Goal: Book appointment/travel/reservation

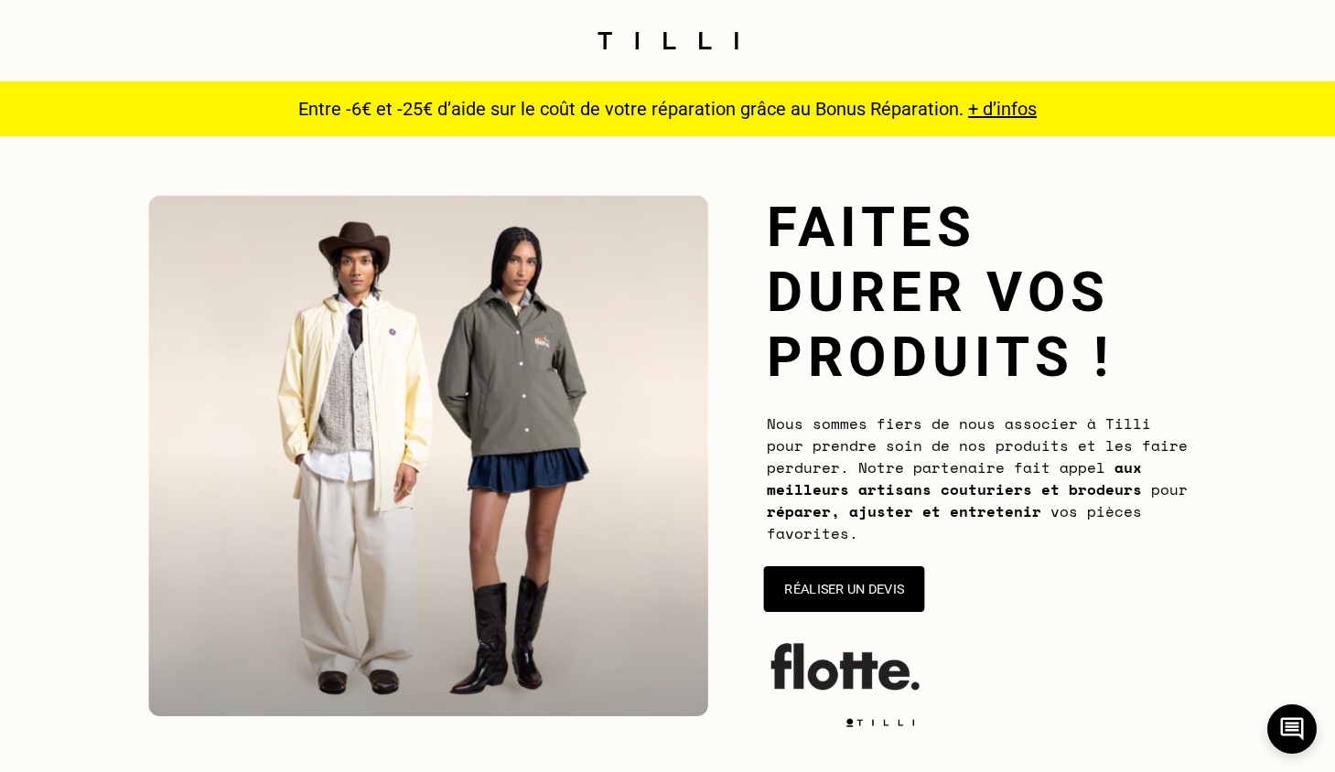
click at [834, 596] on button "Réaliser un devis" at bounding box center [843, 589] width 161 height 46
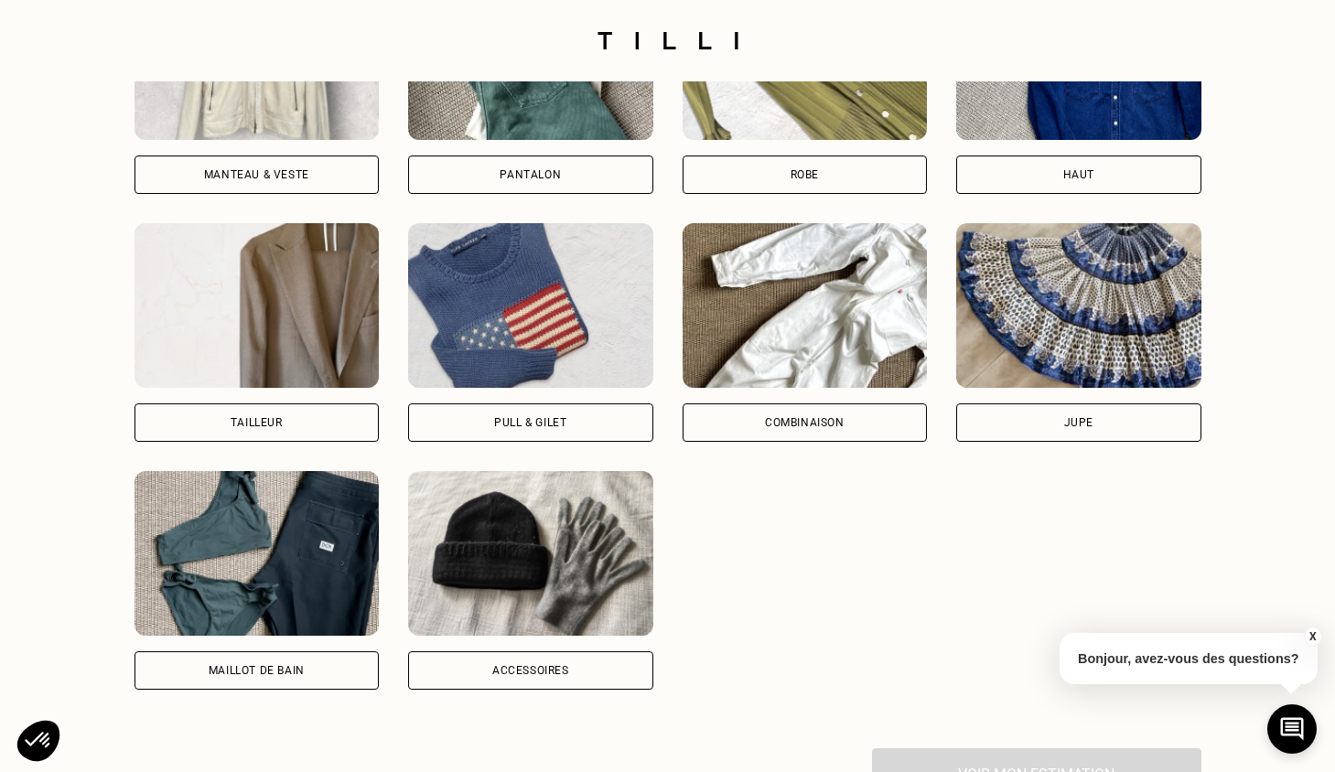
scroll to position [1372, 0]
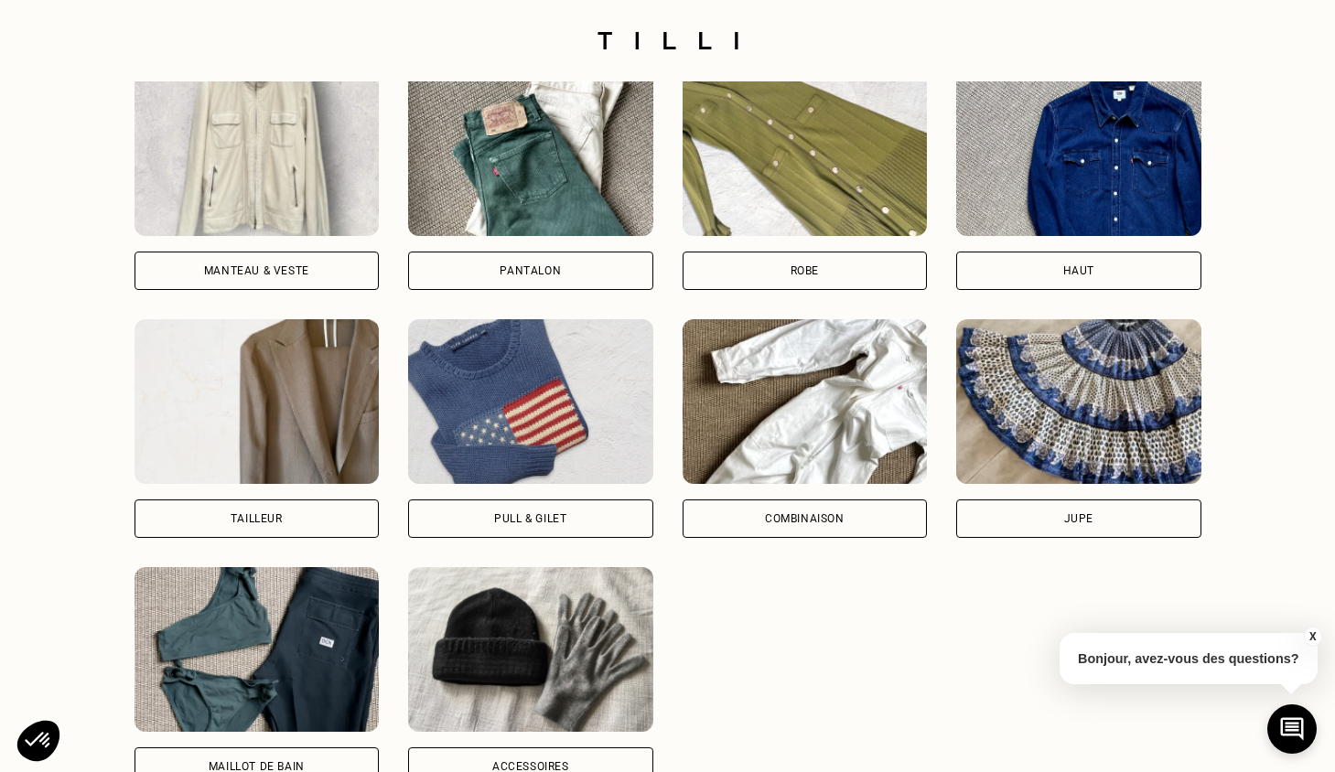
click at [165, 199] on img at bounding box center [256, 153] width 245 height 165
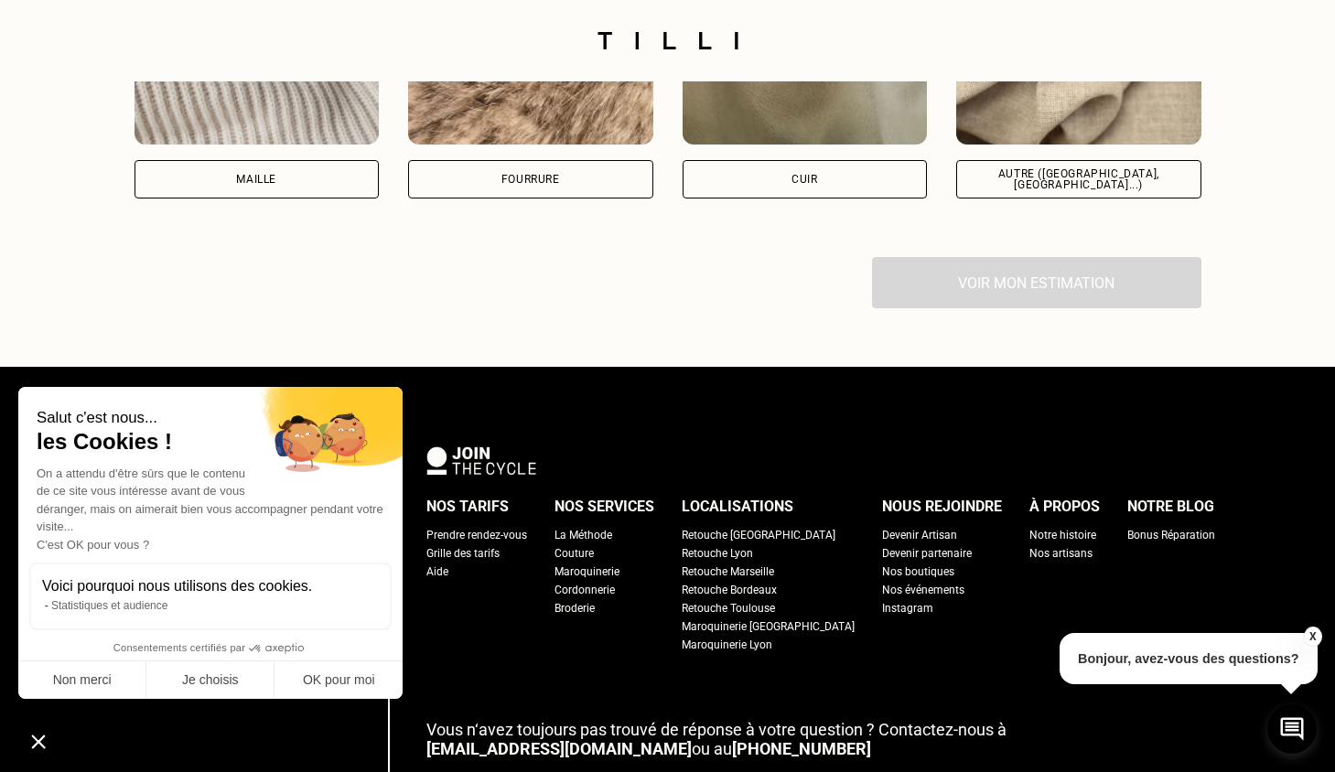
scroll to position [2843, 0]
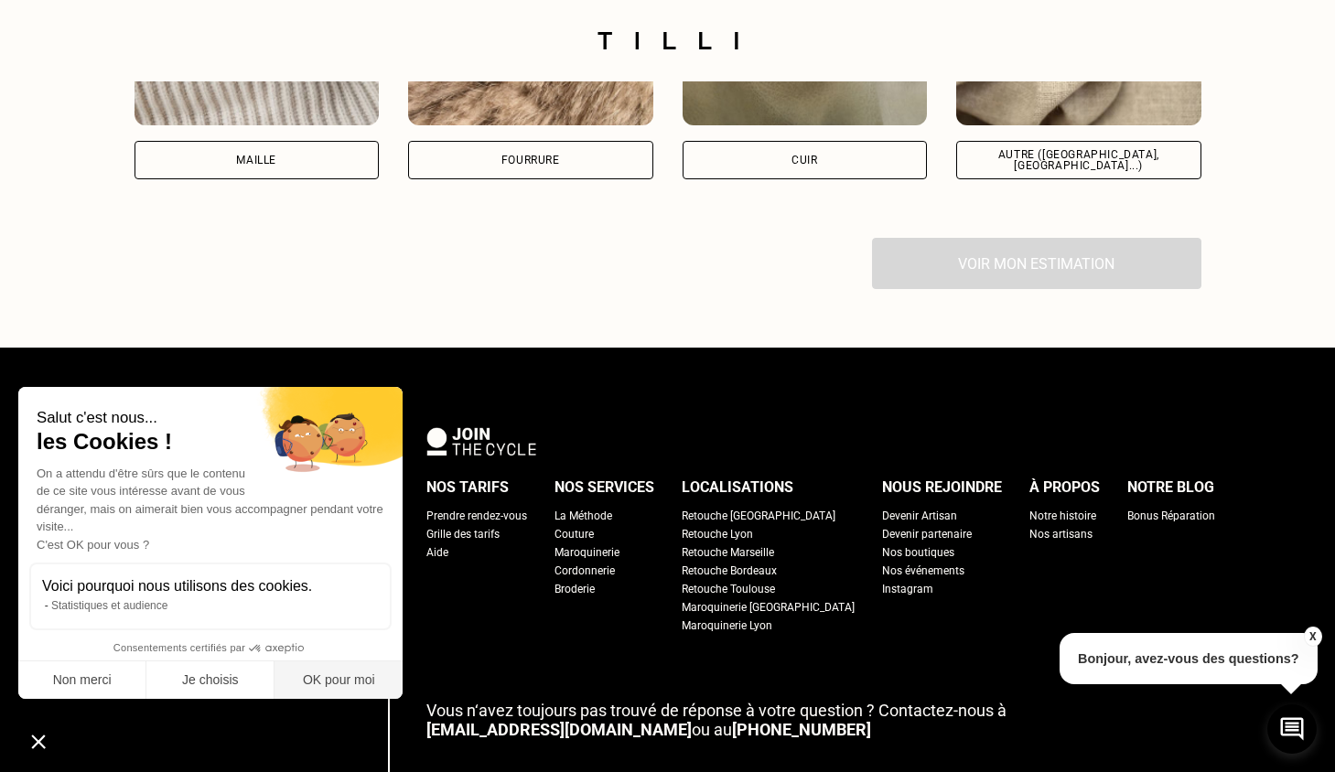
drag, startPoint x: 347, startPoint y: 674, endPoint x: 357, endPoint y: 642, distance: 33.6
click at [347, 674] on button "OK pour moi" at bounding box center [338, 681] width 128 height 38
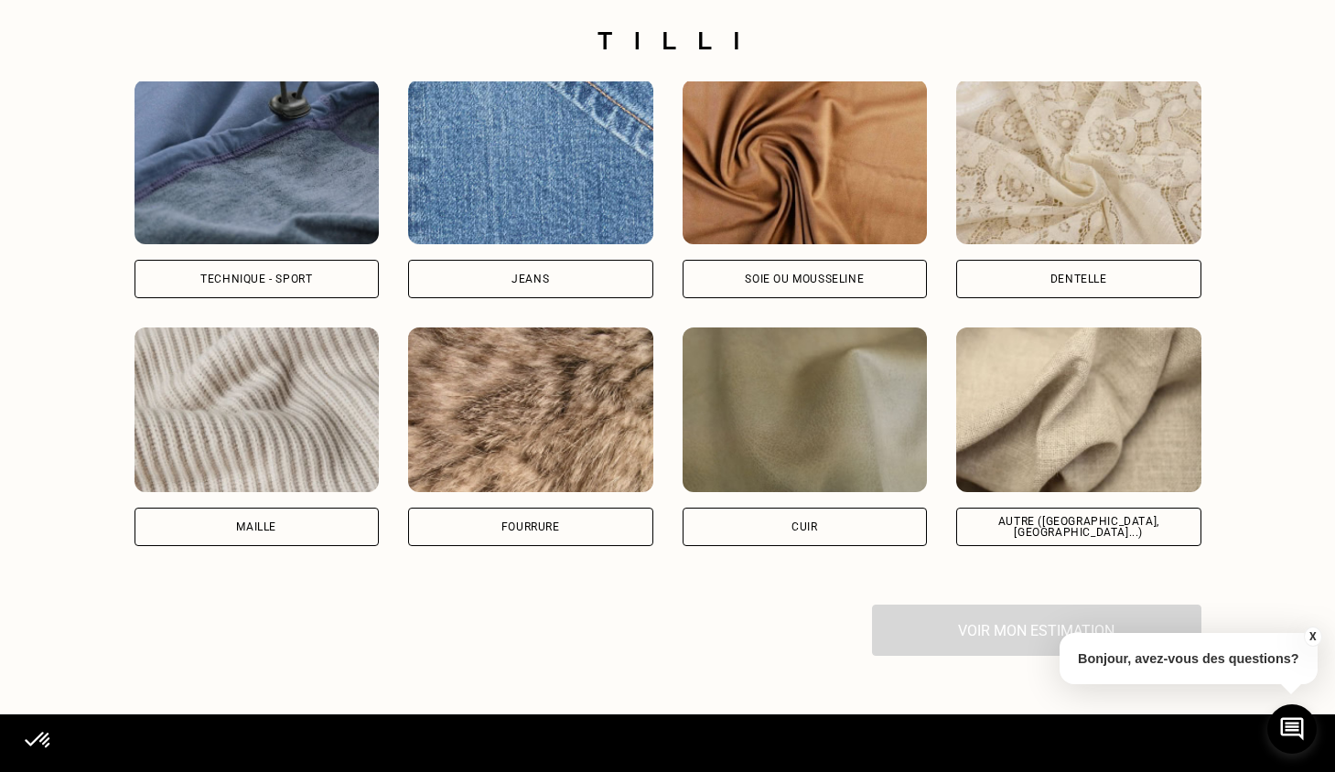
scroll to position [2477, 0]
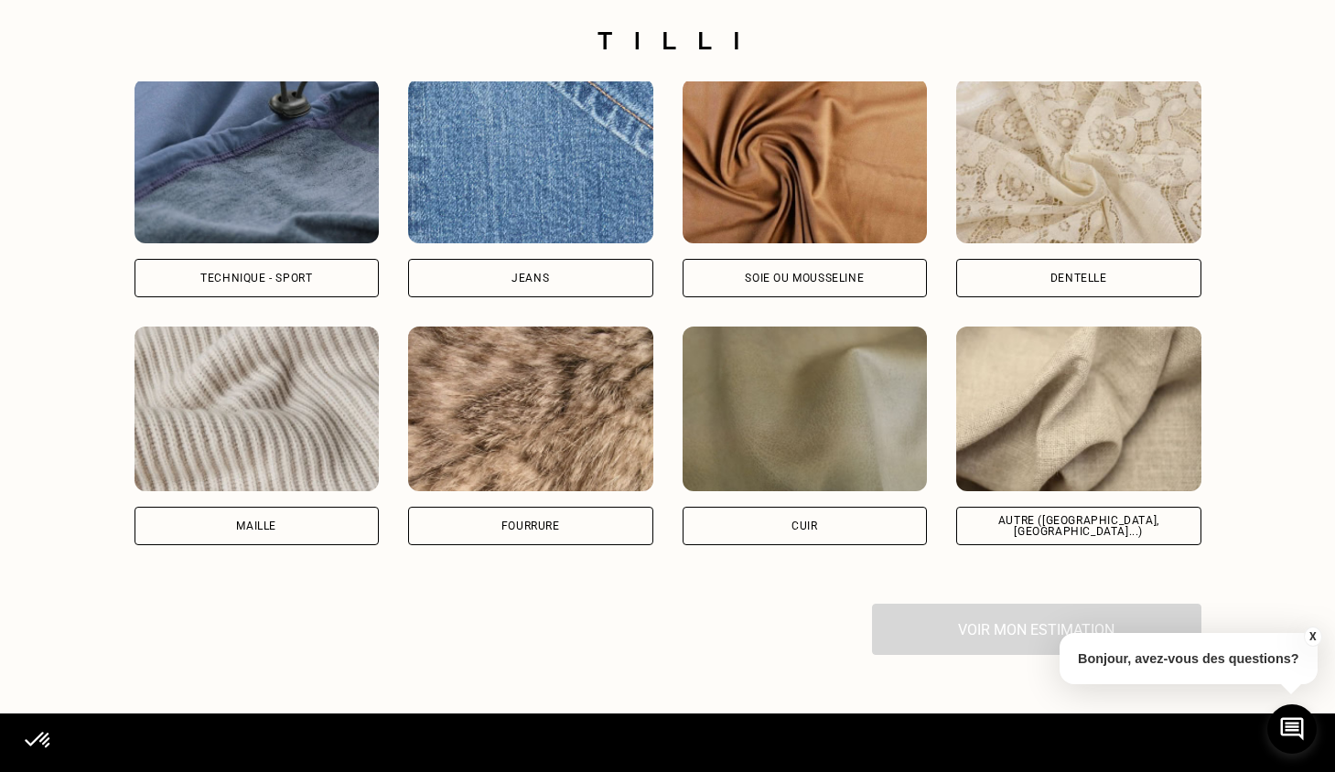
click at [1017, 457] on img at bounding box center [1078, 409] width 245 height 165
select select "FR"
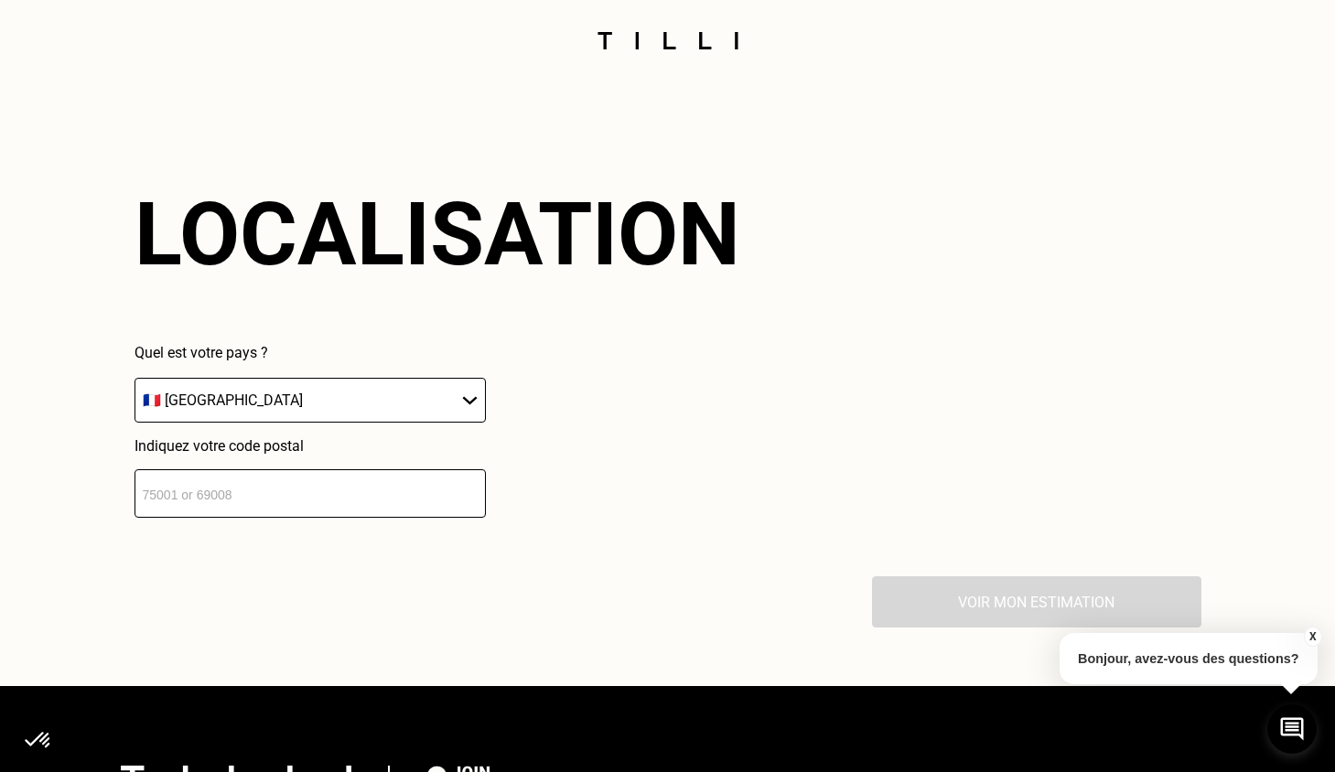
scroll to position [3159, 0]
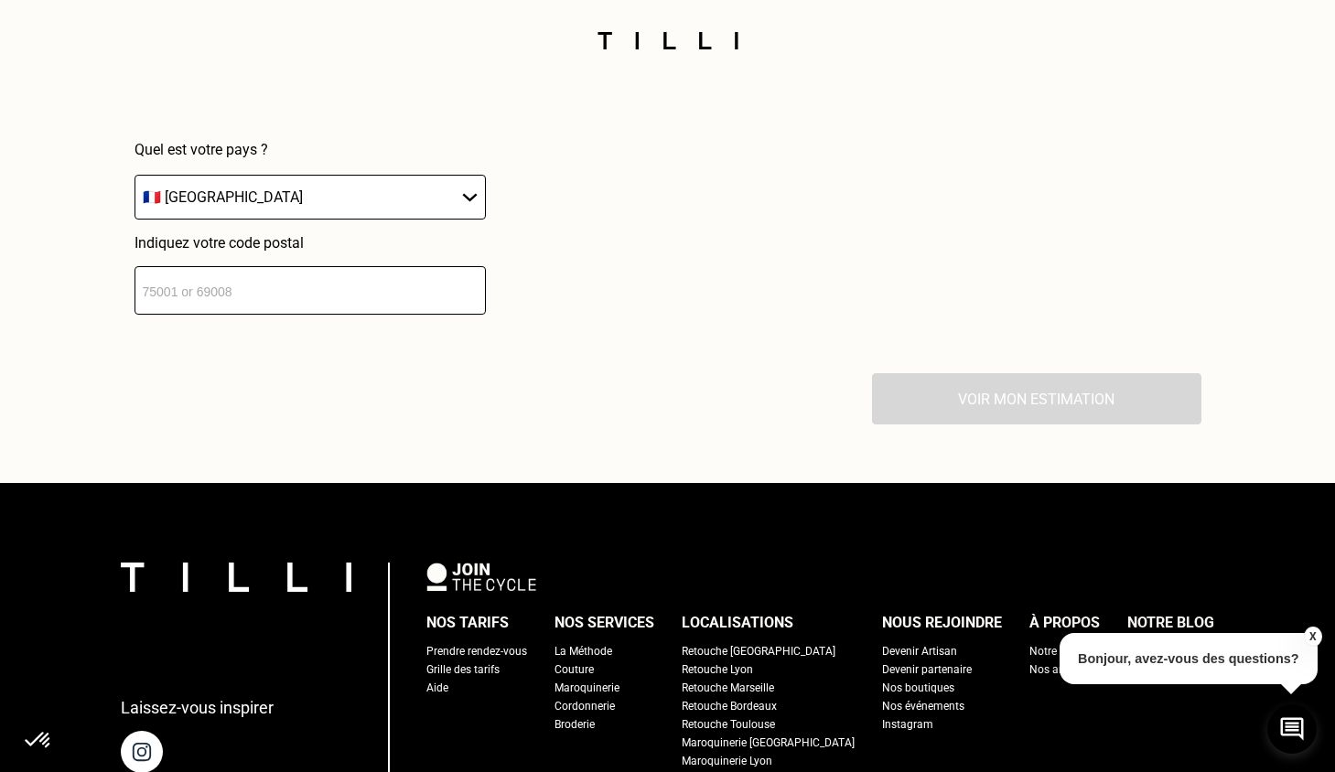
click at [247, 214] on select "🇩🇪 [GEOGRAPHIC_DATA] 🇦🇹 [GEOGRAPHIC_DATA] 🇧🇪 [GEOGRAPHIC_DATA] 🇧🇬 Bulgarie 🇨🇾 C…" at bounding box center [309, 197] width 351 height 45
click at [134, 188] on select "🇩🇪 [GEOGRAPHIC_DATA] 🇦🇹 [GEOGRAPHIC_DATA] 🇧🇪 [GEOGRAPHIC_DATA] 🇧🇬 Bulgarie 🇨🇾 C…" at bounding box center [309, 197] width 351 height 45
click at [222, 315] on input "number" at bounding box center [309, 290] width 351 height 48
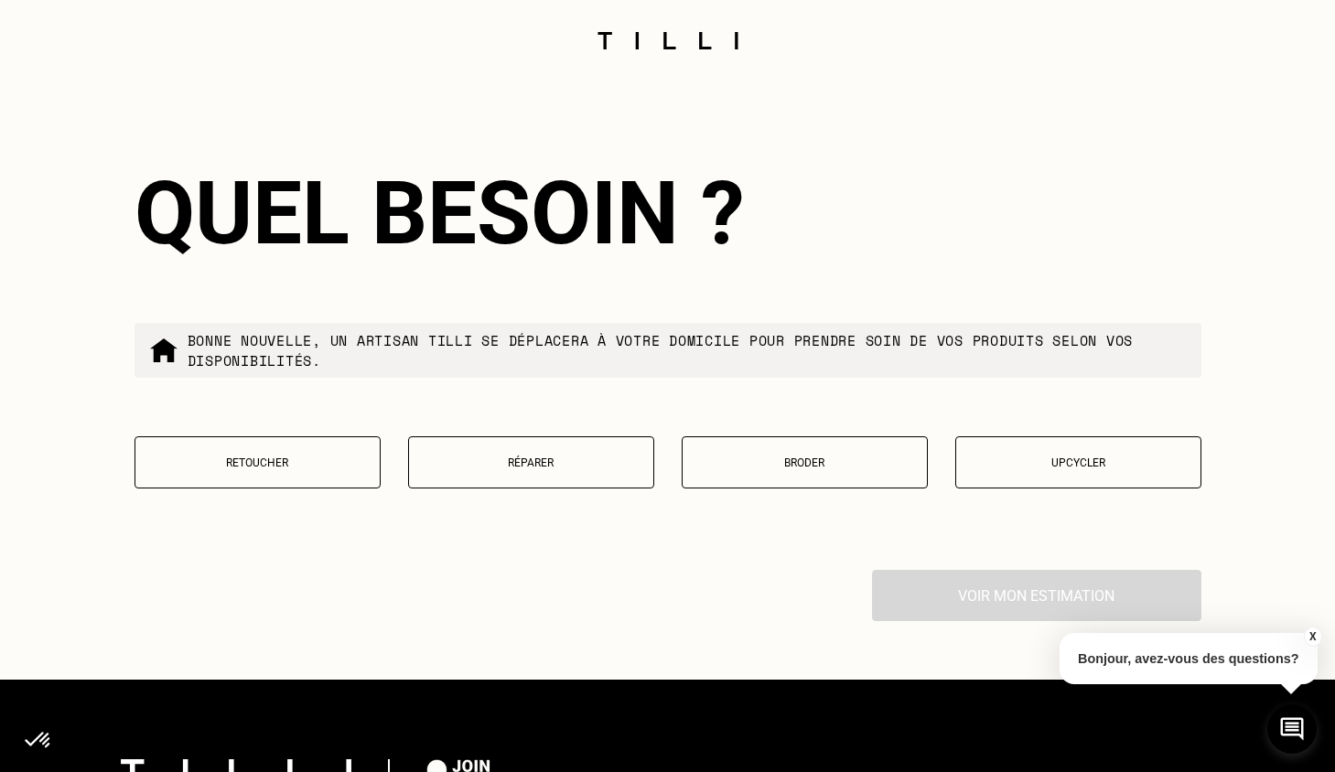
scroll to position [3432, 0]
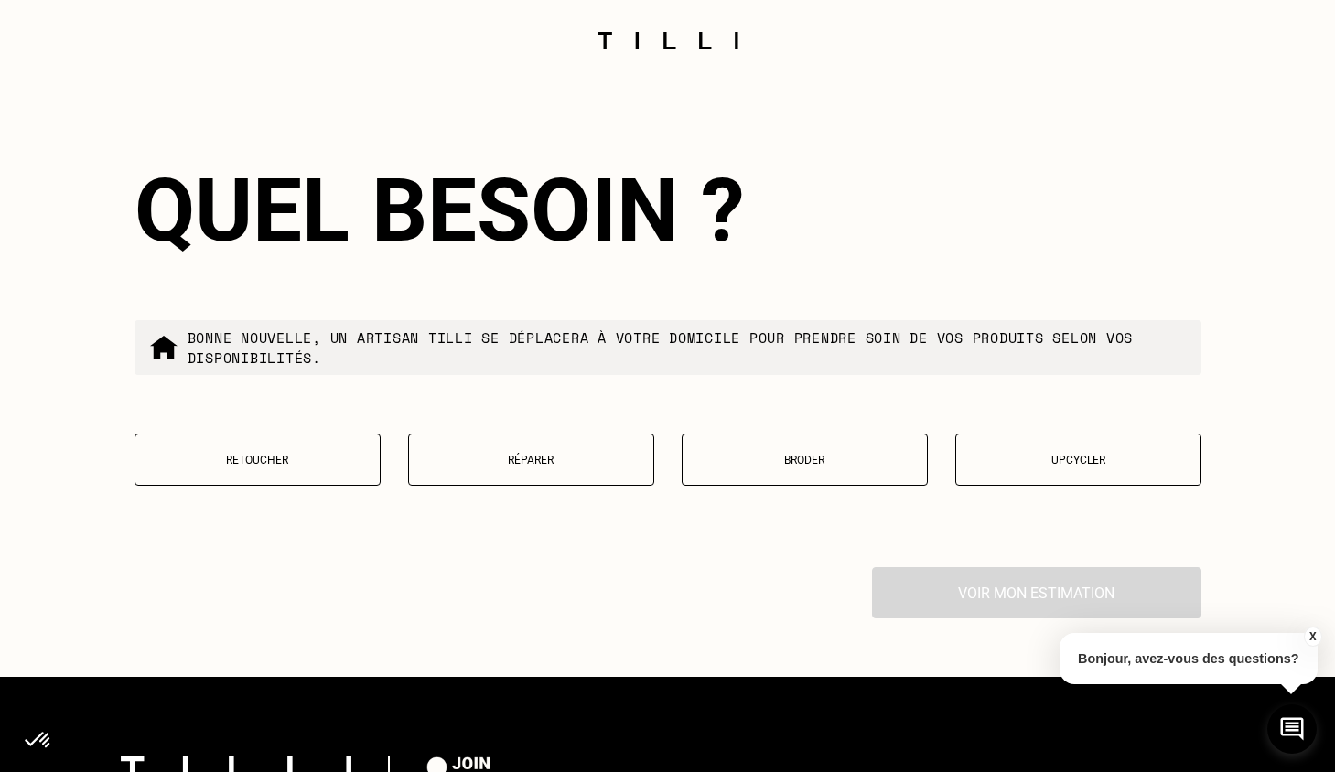
type input "75002"
click at [436, 467] on p "Réparer" at bounding box center [531, 460] width 226 height 13
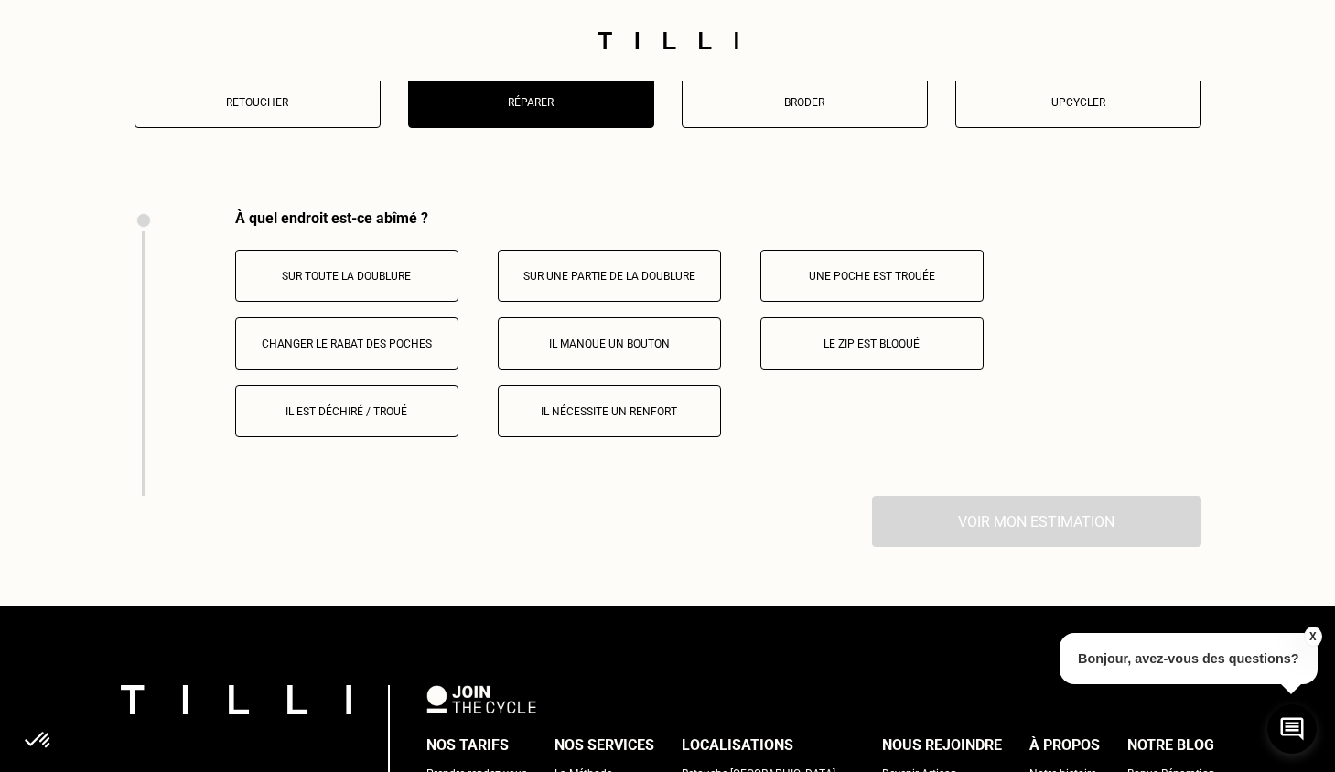
click at [610, 370] on button "Il manque un bouton" at bounding box center [609, 343] width 223 height 52
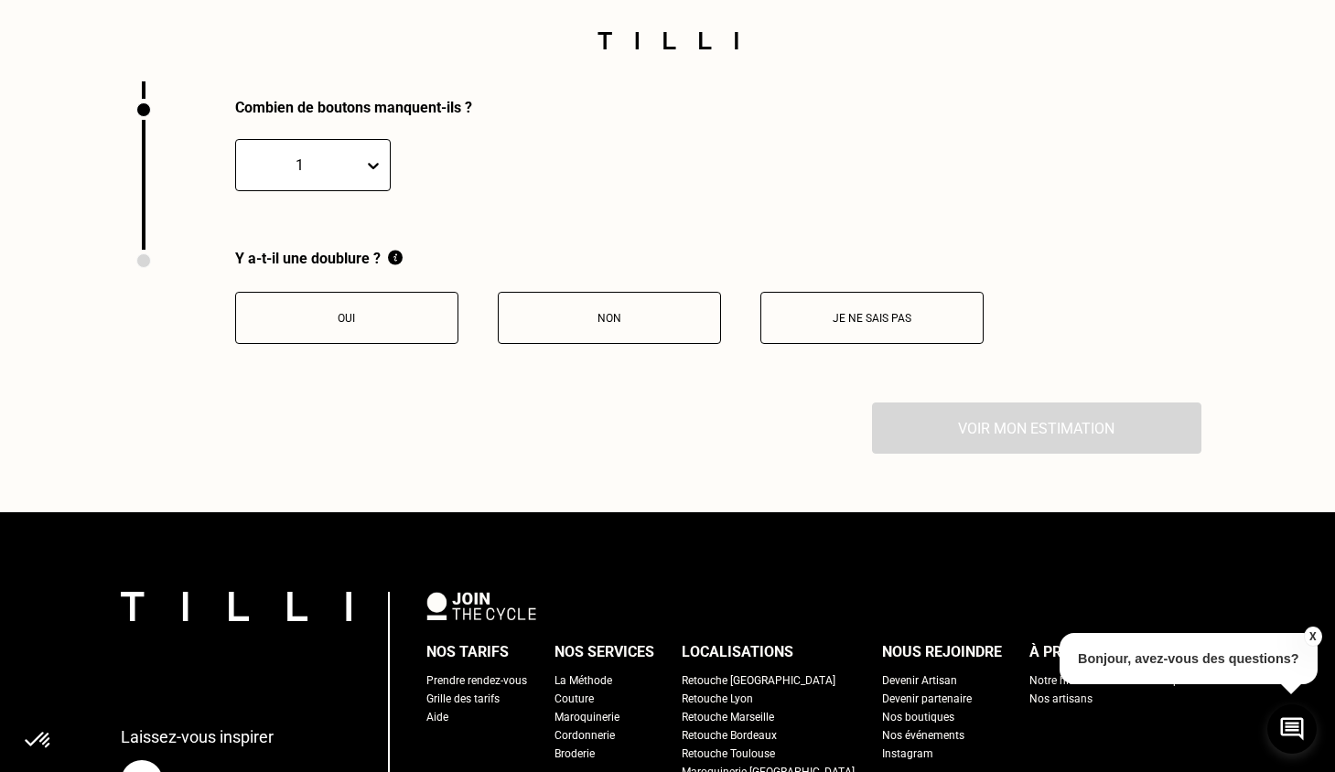
scroll to position [4188, 0]
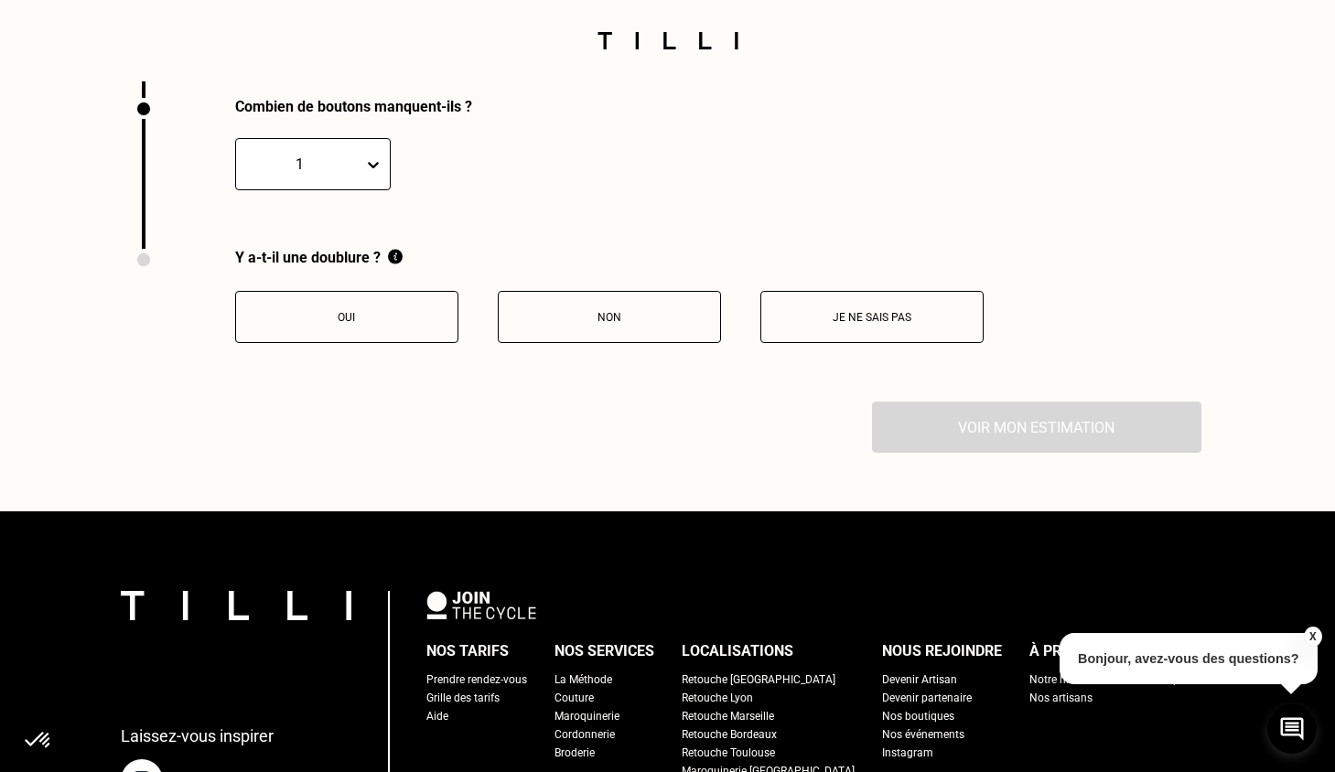
click at [923, 343] on button "Je ne sais pas" at bounding box center [871, 317] width 223 height 52
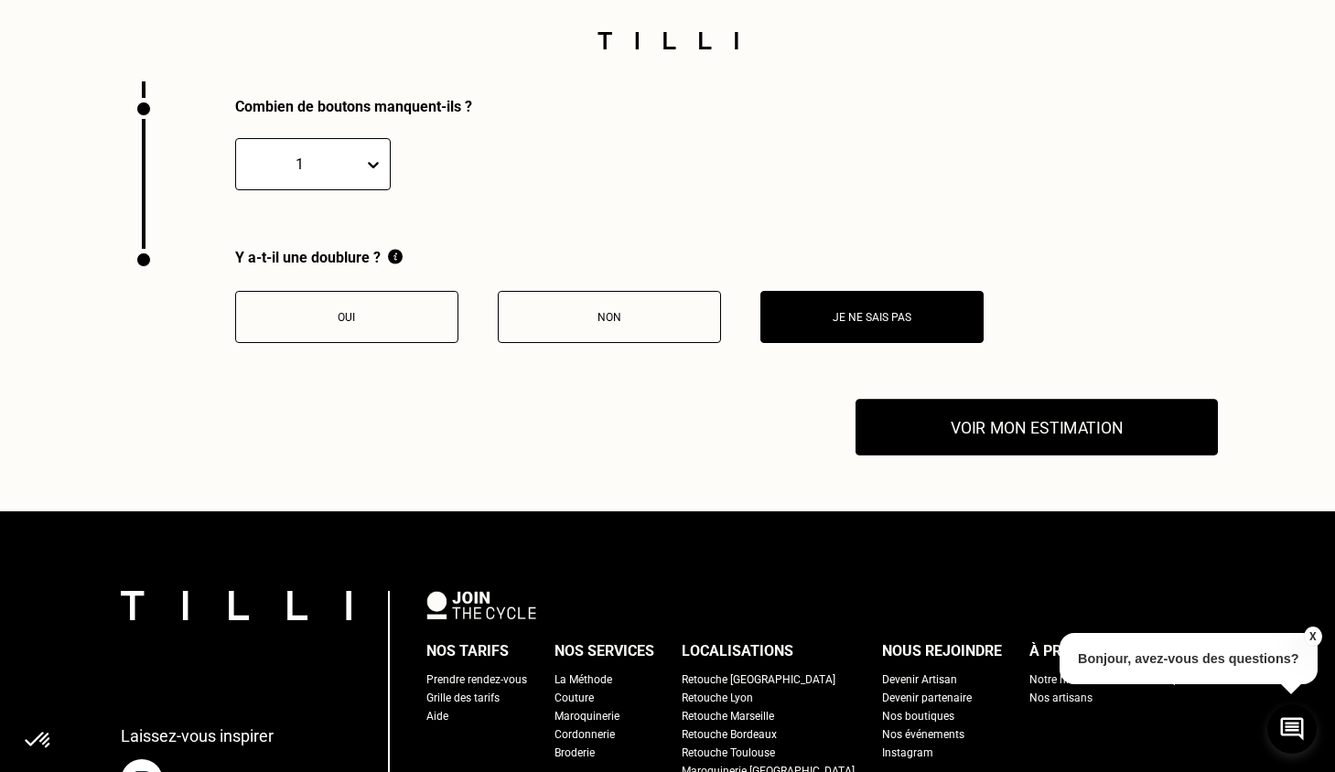
click at [945, 439] on button "Voir mon estimation" at bounding box center [1036, 428] width 362 height 57
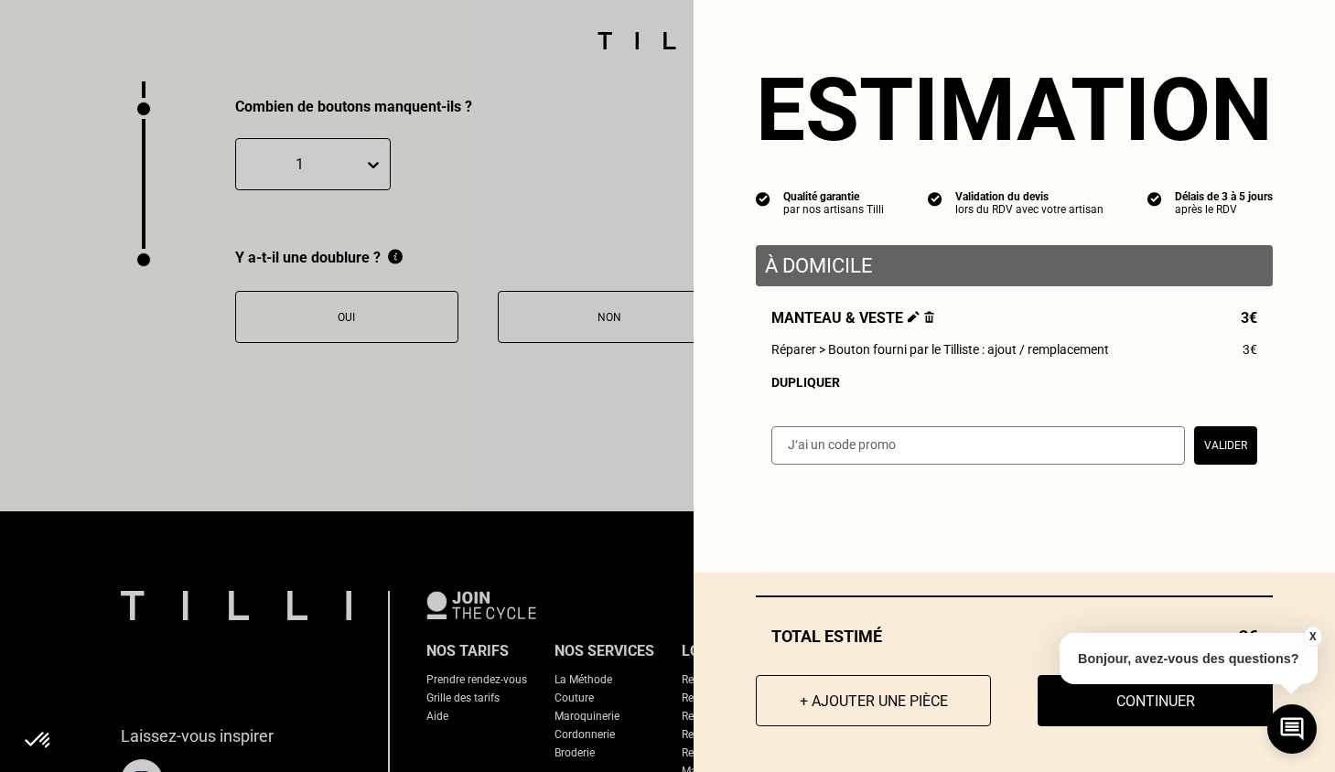
click at [1314, 639] on button "X" at bounding box center [1312, 637] width 18 height 20
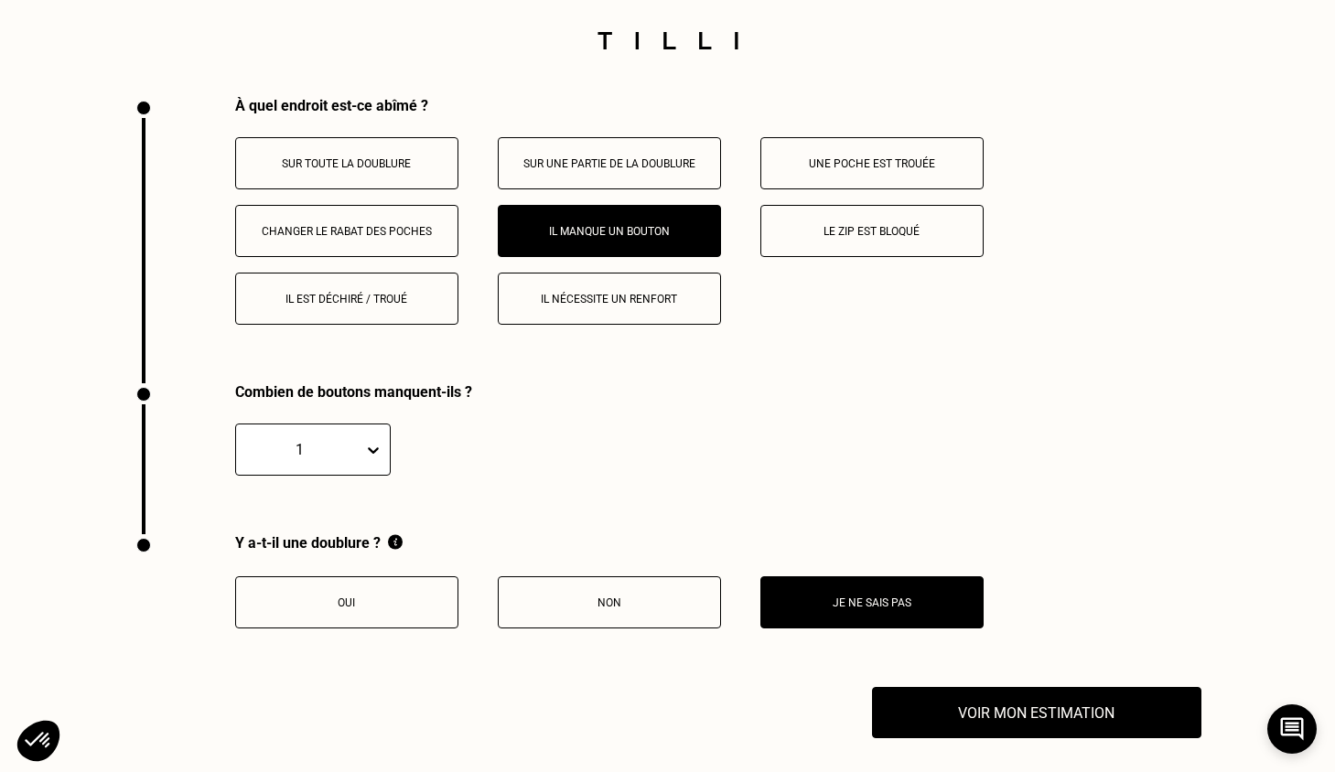
scroll to position [4005, 0]
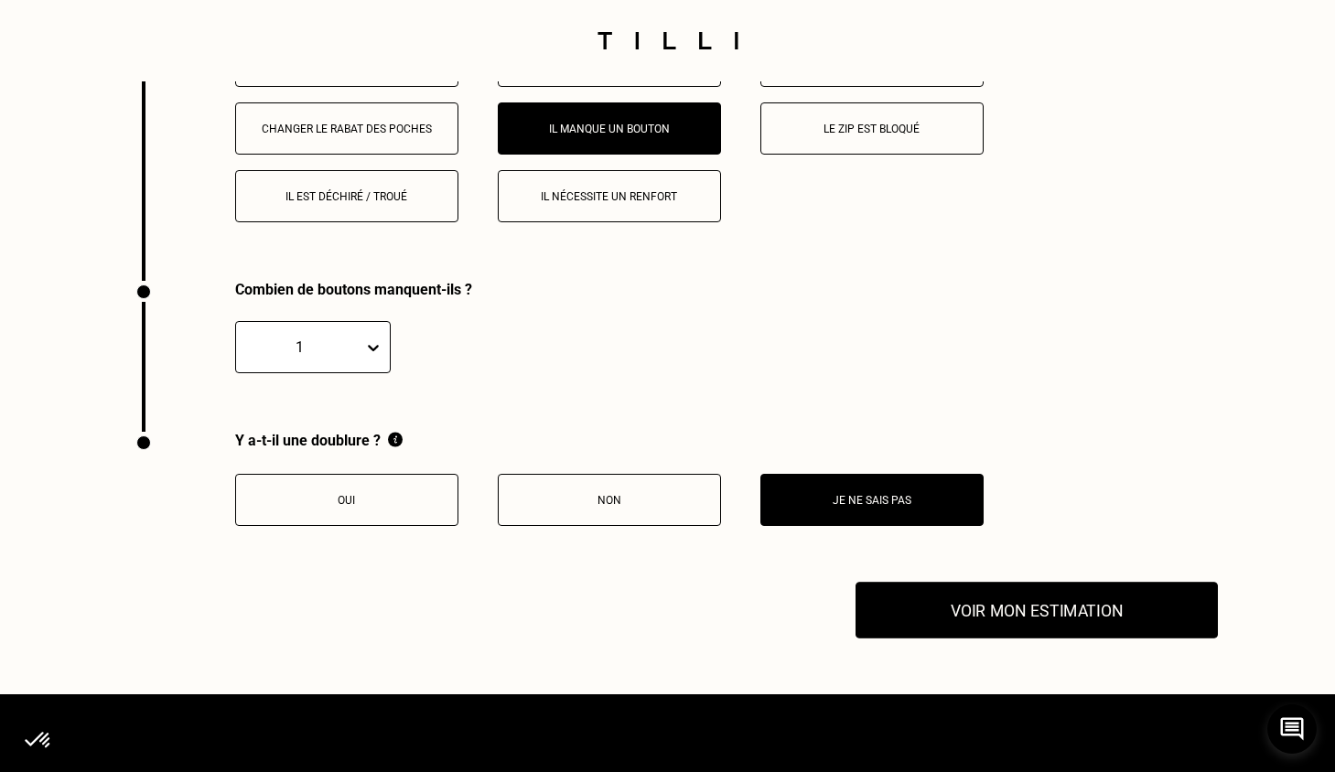
click at [1024, 636] on button "Voir mon estimation" at bounding box center [1036, 611] width 362 height 57
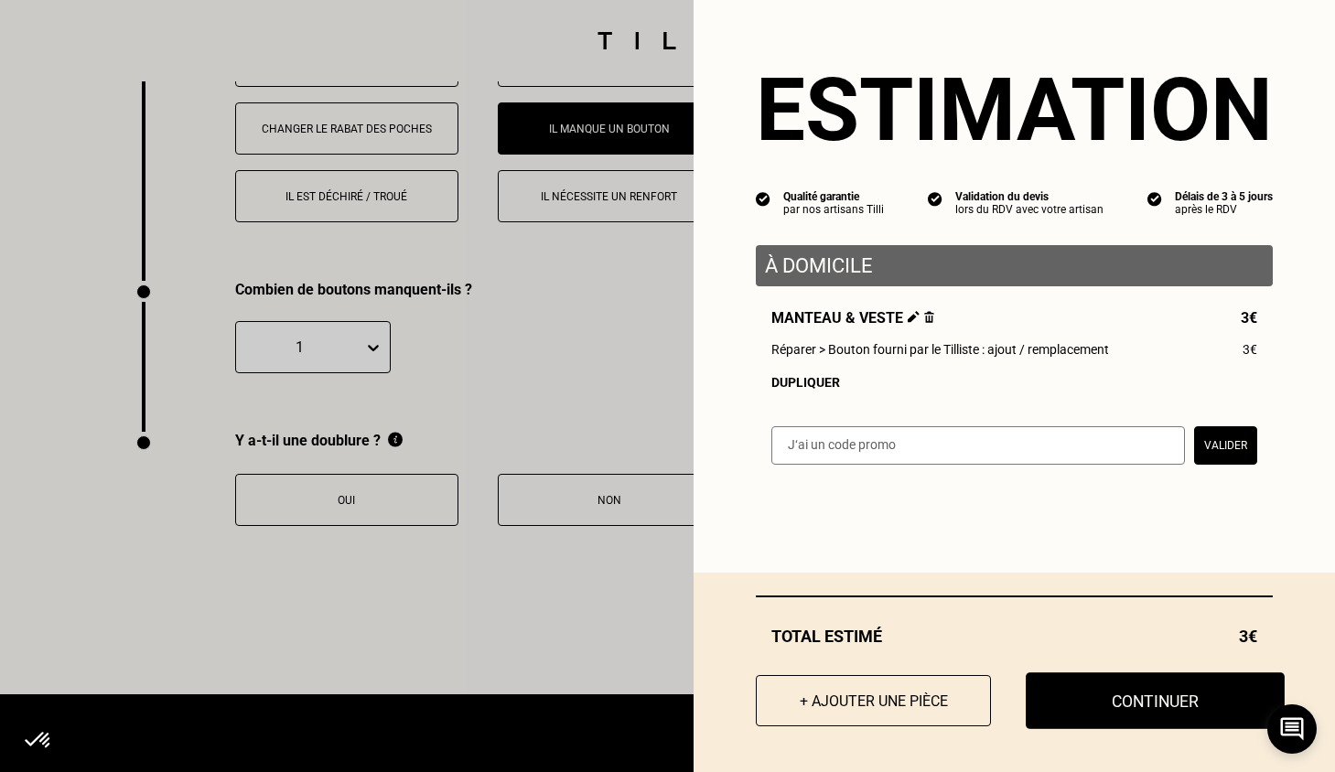
click at [1103, 702] on button "Continuer" at bounding box center [1155, 700] width 259 height 57
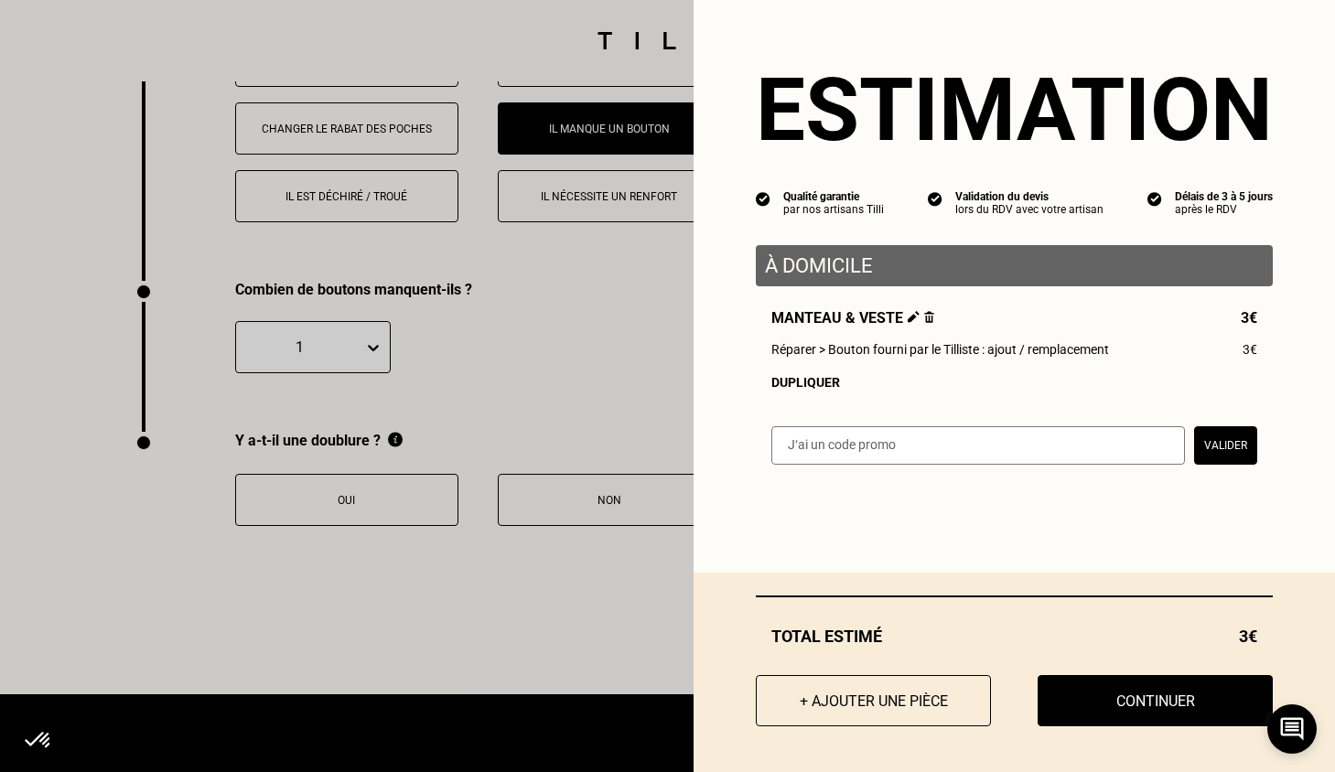
scroll to position [1660, 0]
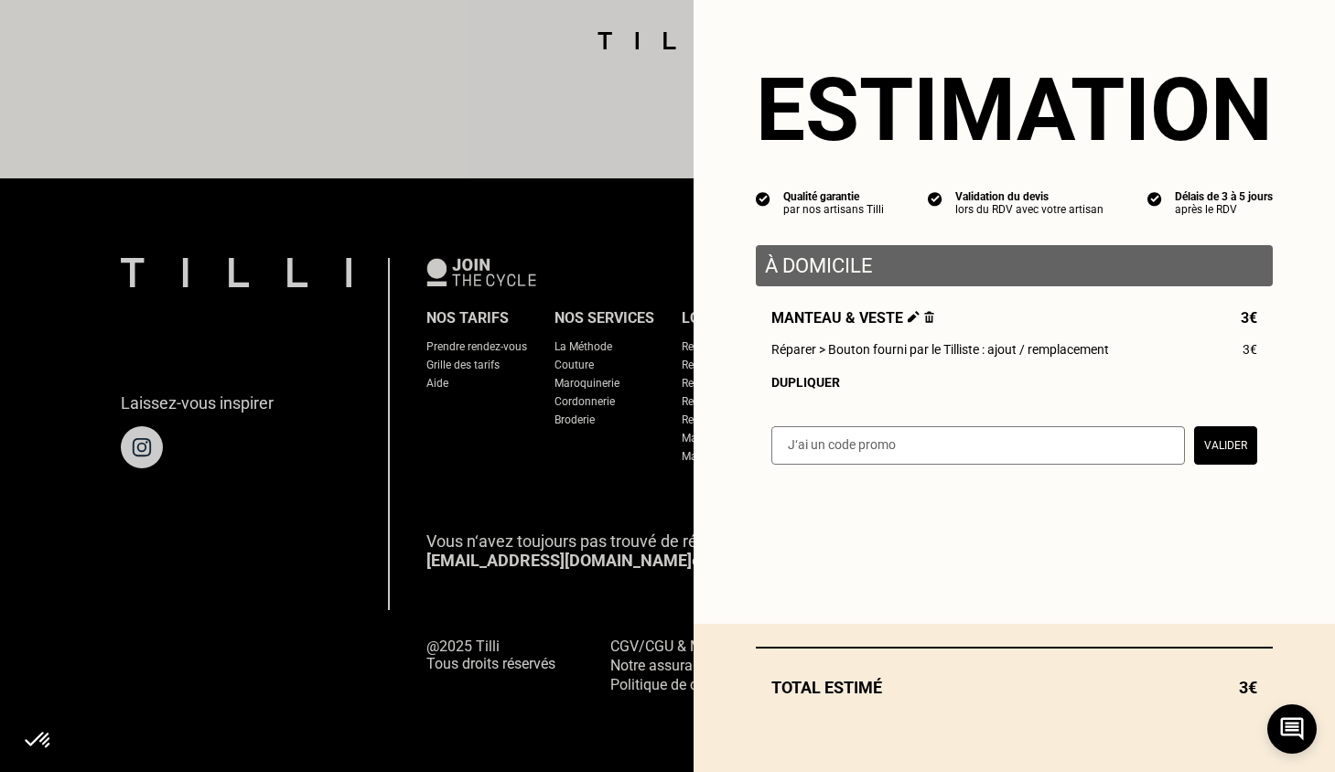
select select "FR"
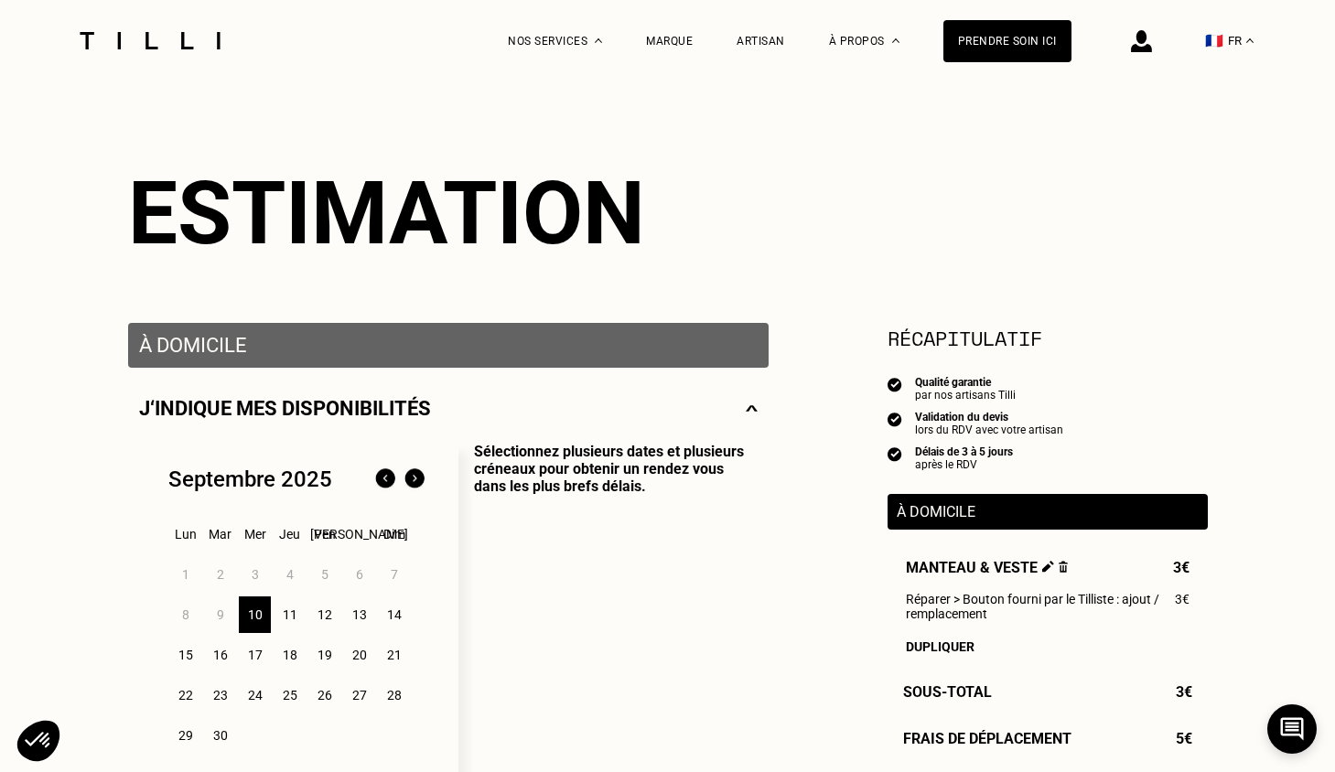
scroll to position [274, 0]
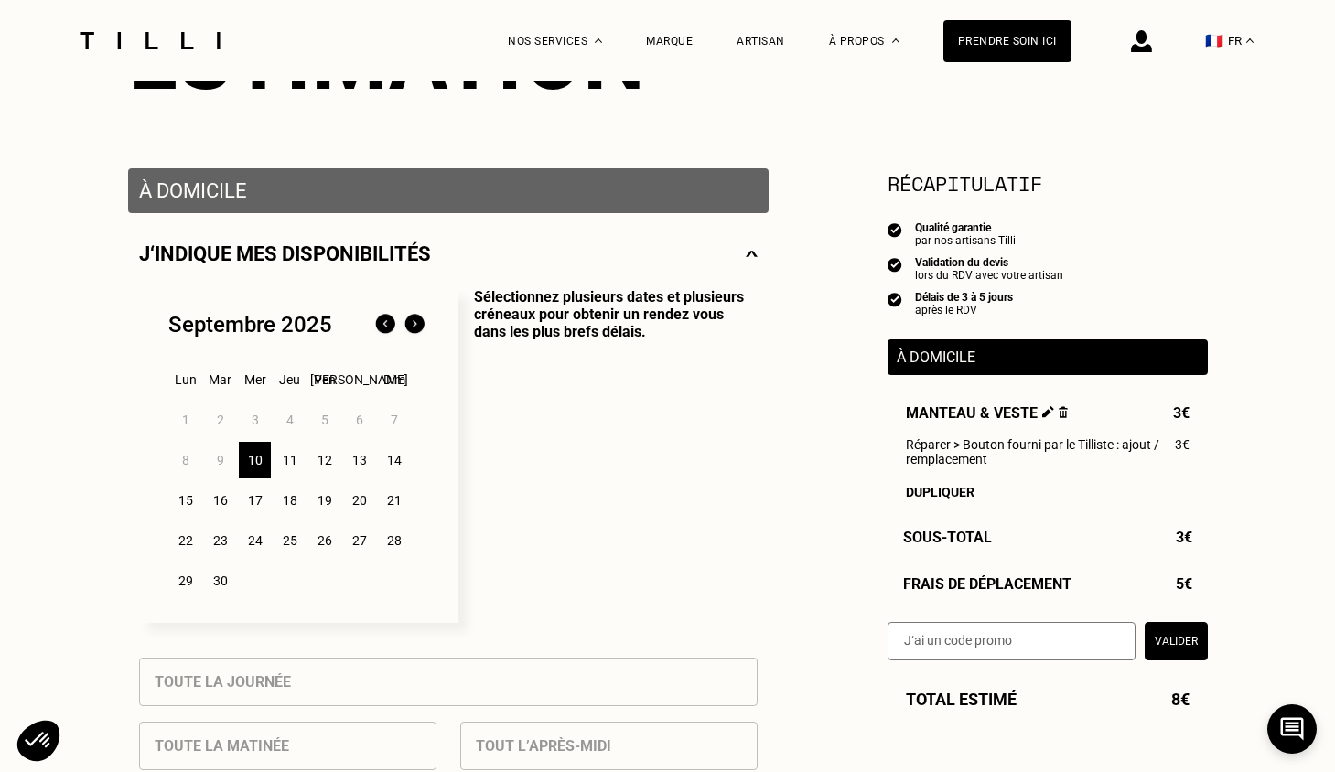
click at [324, 468] on div "12" at bounding box center [324, 460] width 32 height 37
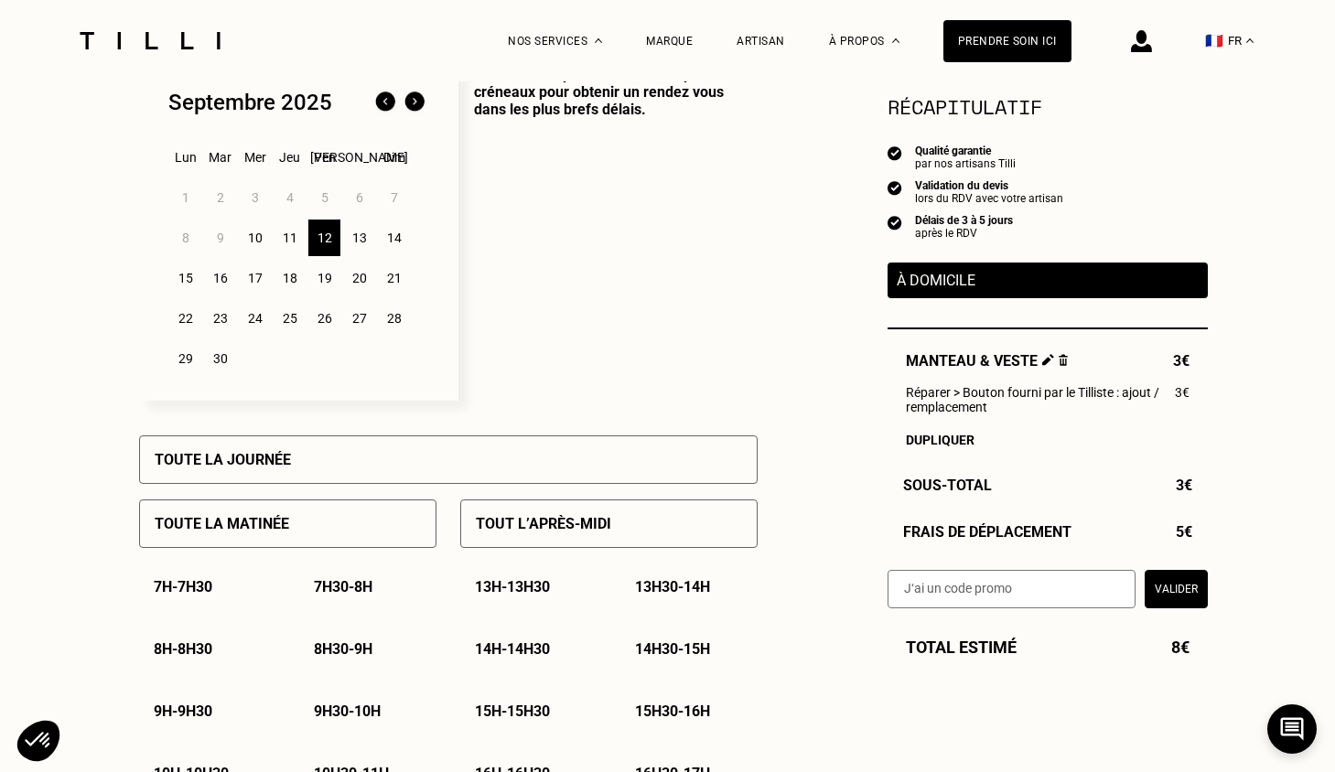
scroll to position [549, 0]
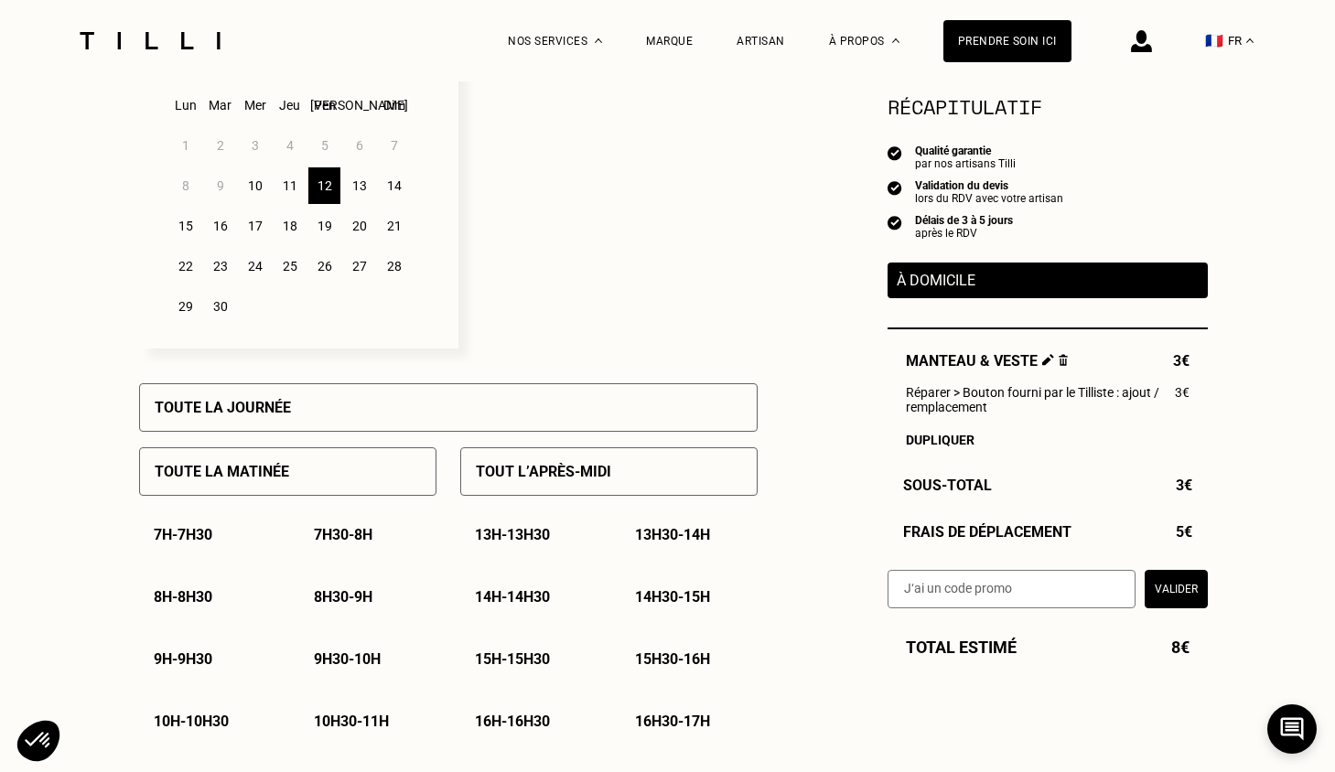
click at [307, 481] on div "Toute la matinée" at bounding box center [287, 471] width 297 height 48
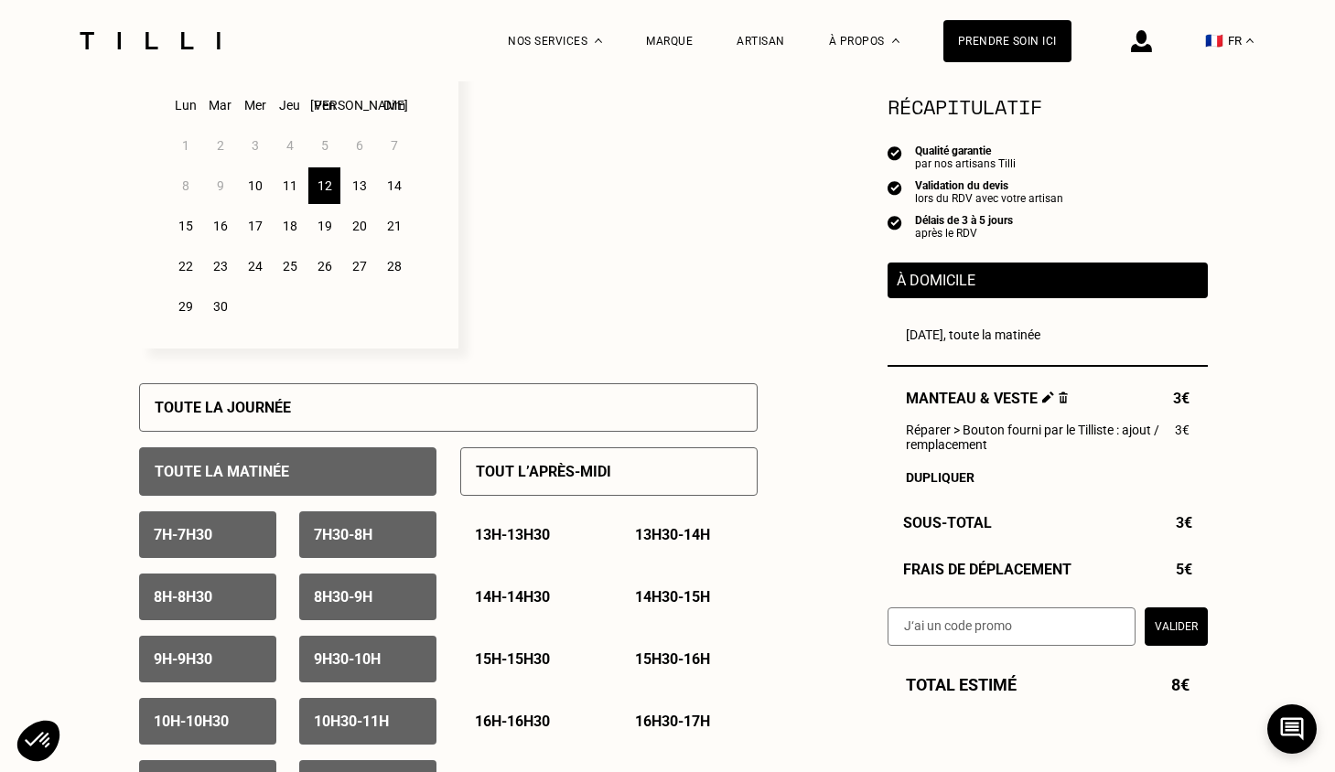
click at [571, 489] on div "Tout l’après-midi" at bounding box center [608, 471] width 297 height 48
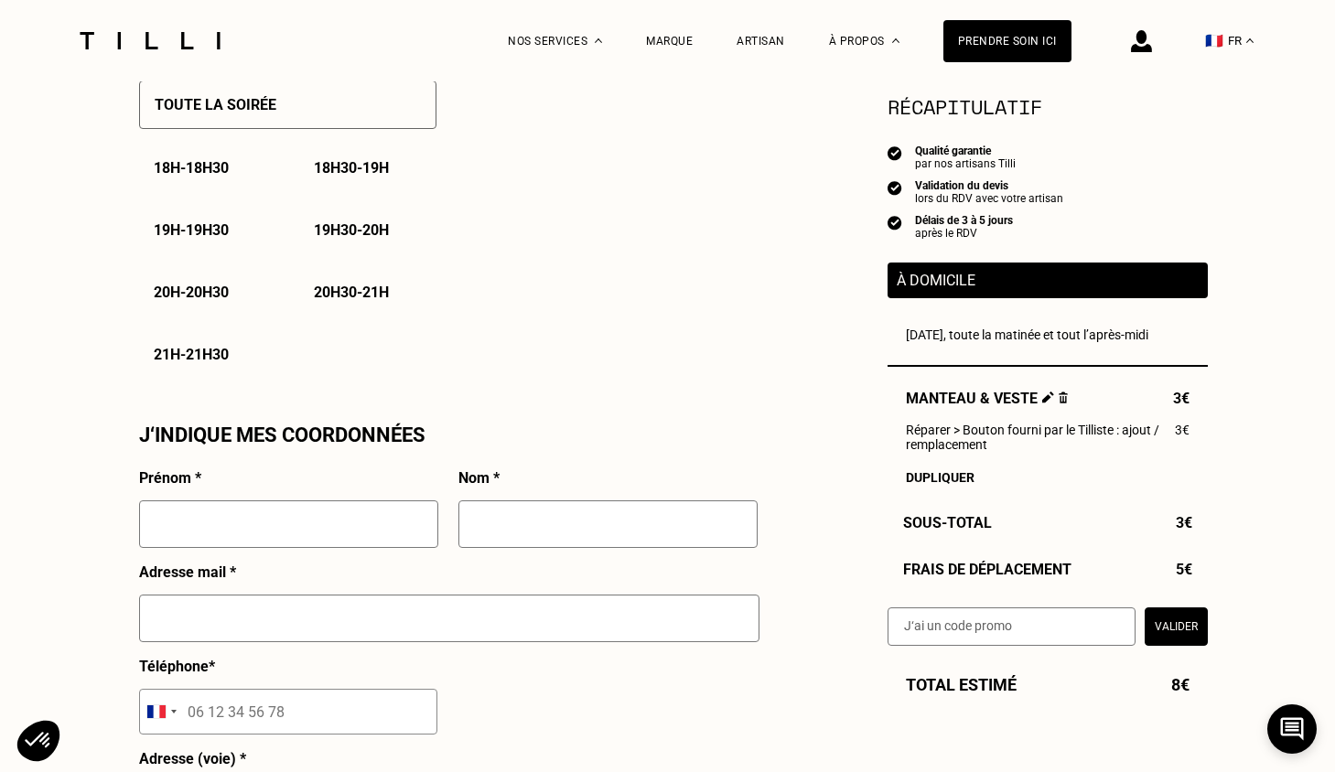
scroll to position [1372, 0]
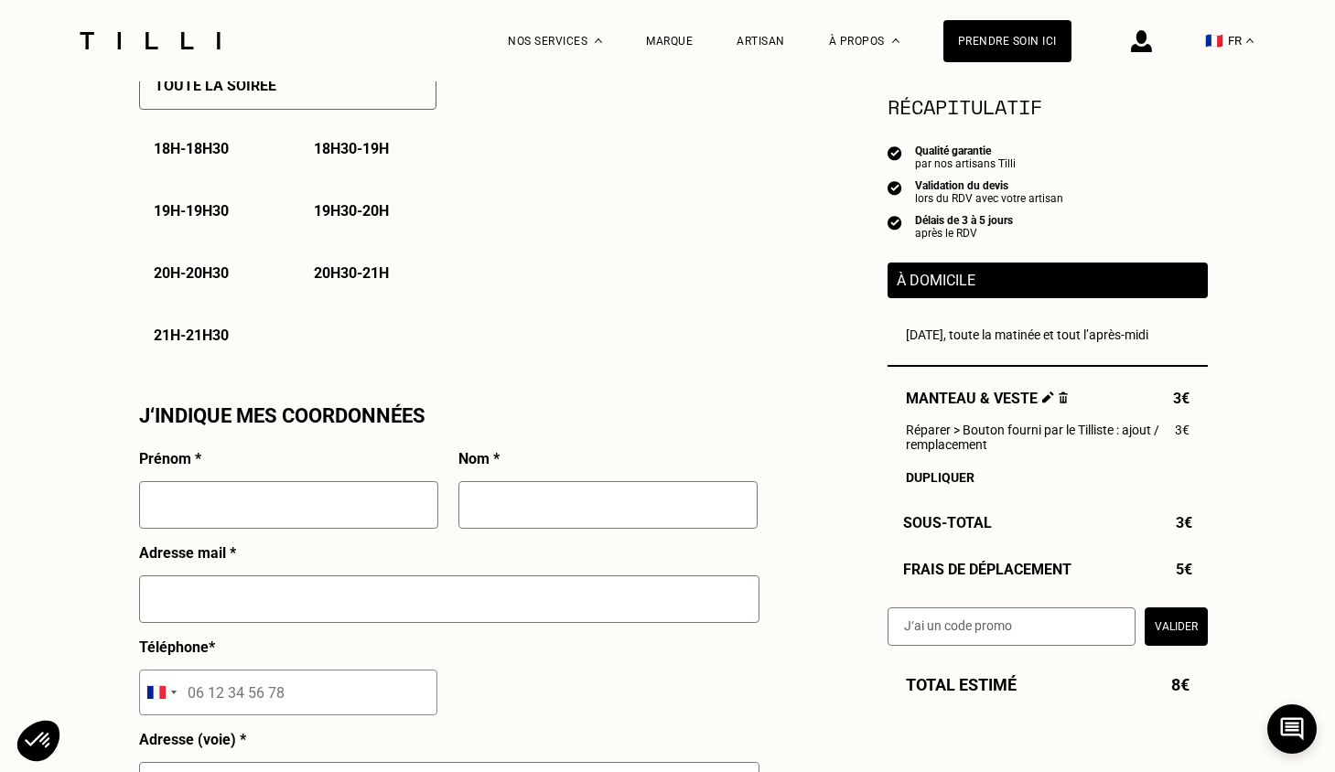
click at [303, 512] on input "text" at bounding box center [288, 505] width 299 height 48
type input "[PERSON_NAME]"
click at [633, 504] on input "text" at bounding box center [607, 505] width 299 height 48
type input "Cannistra"
click at [472, 608] on input "text" at bounding box center [449, 599] width 620 height 48
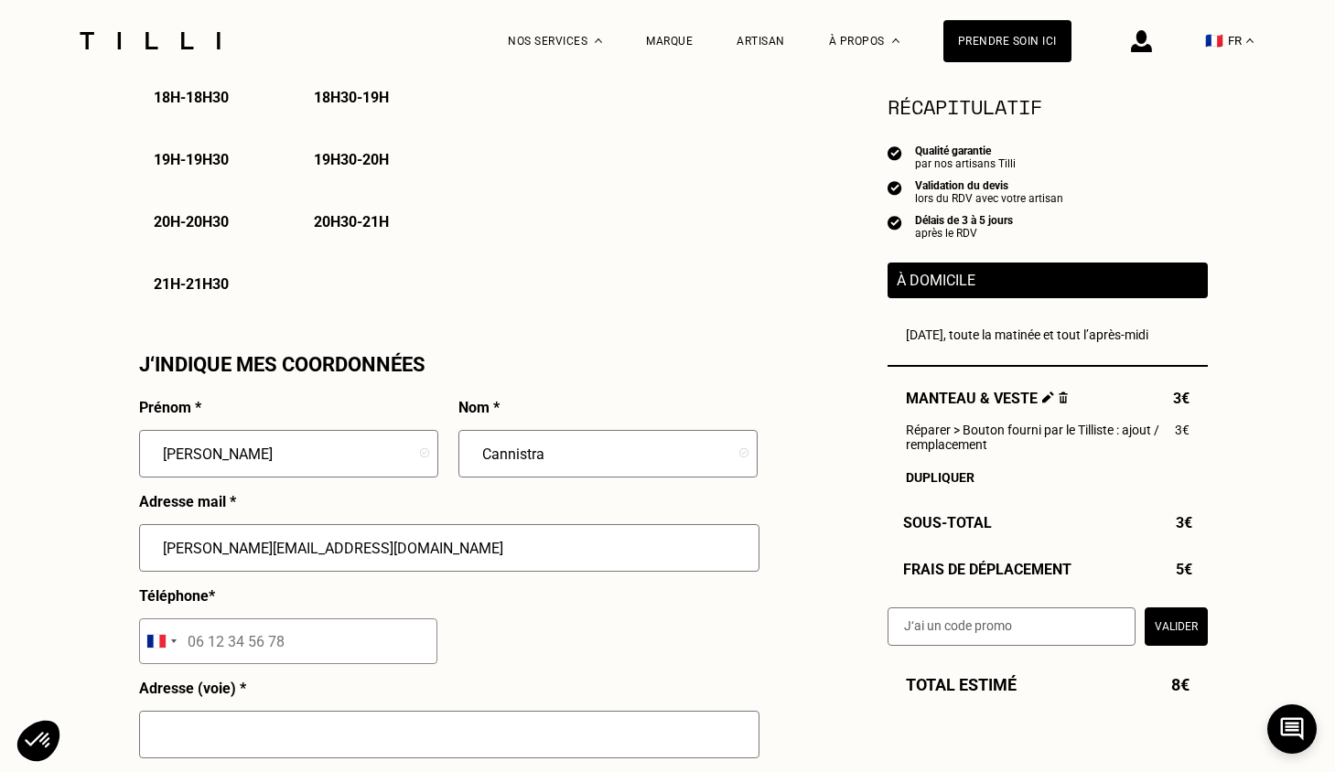
scroll to position [1464, 0]
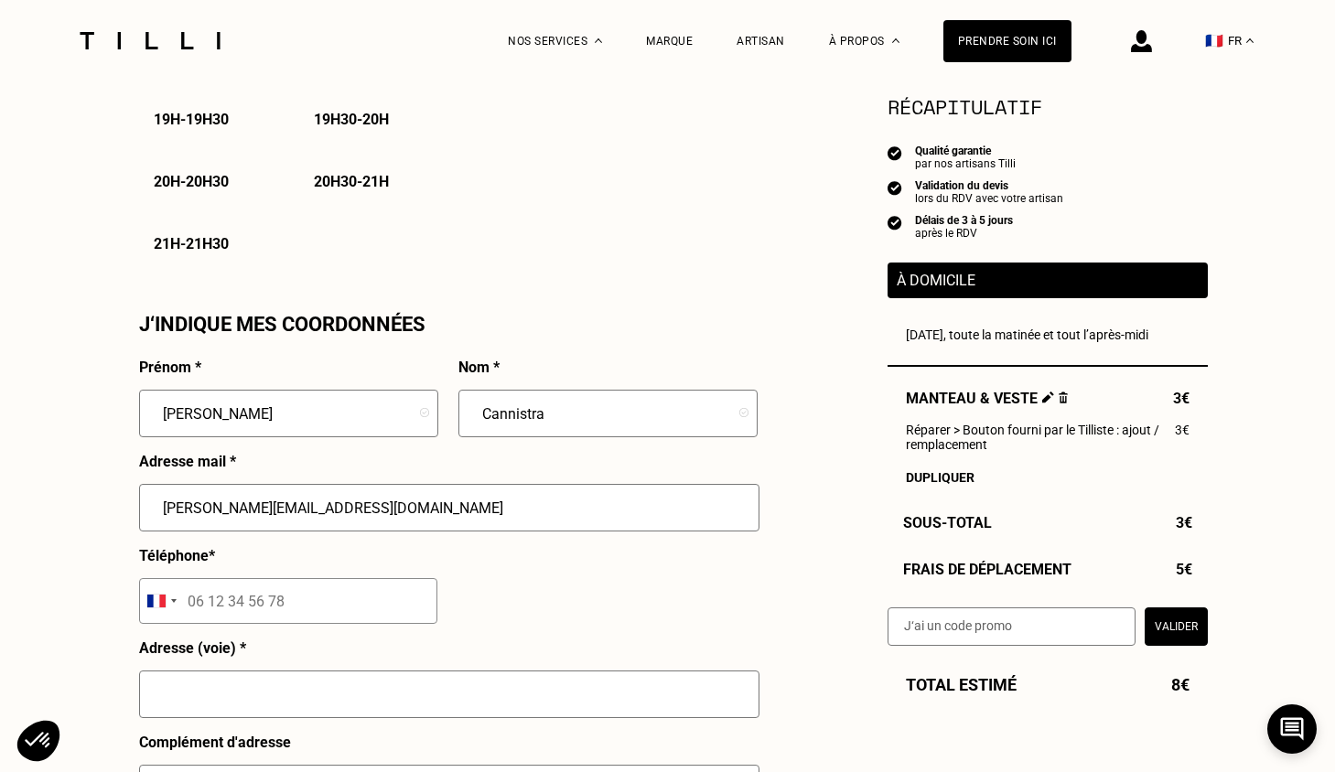
type input "[PERSON_NAME][EMAIL_ADDRESS][DOMAIN_NAME]"
click at [377, 605] on input "tel" at bounding box center [288, 601] width 298 height 46
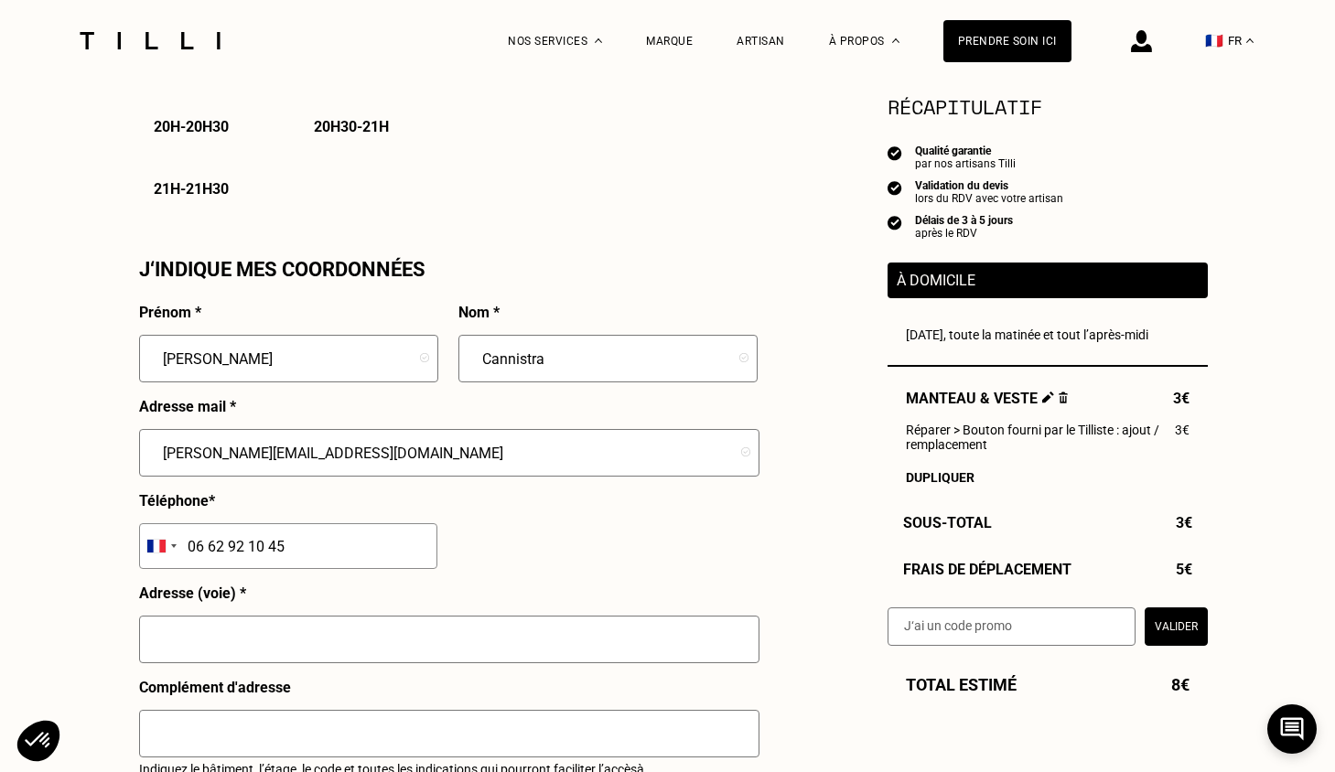
scroll to position [1738, 0]
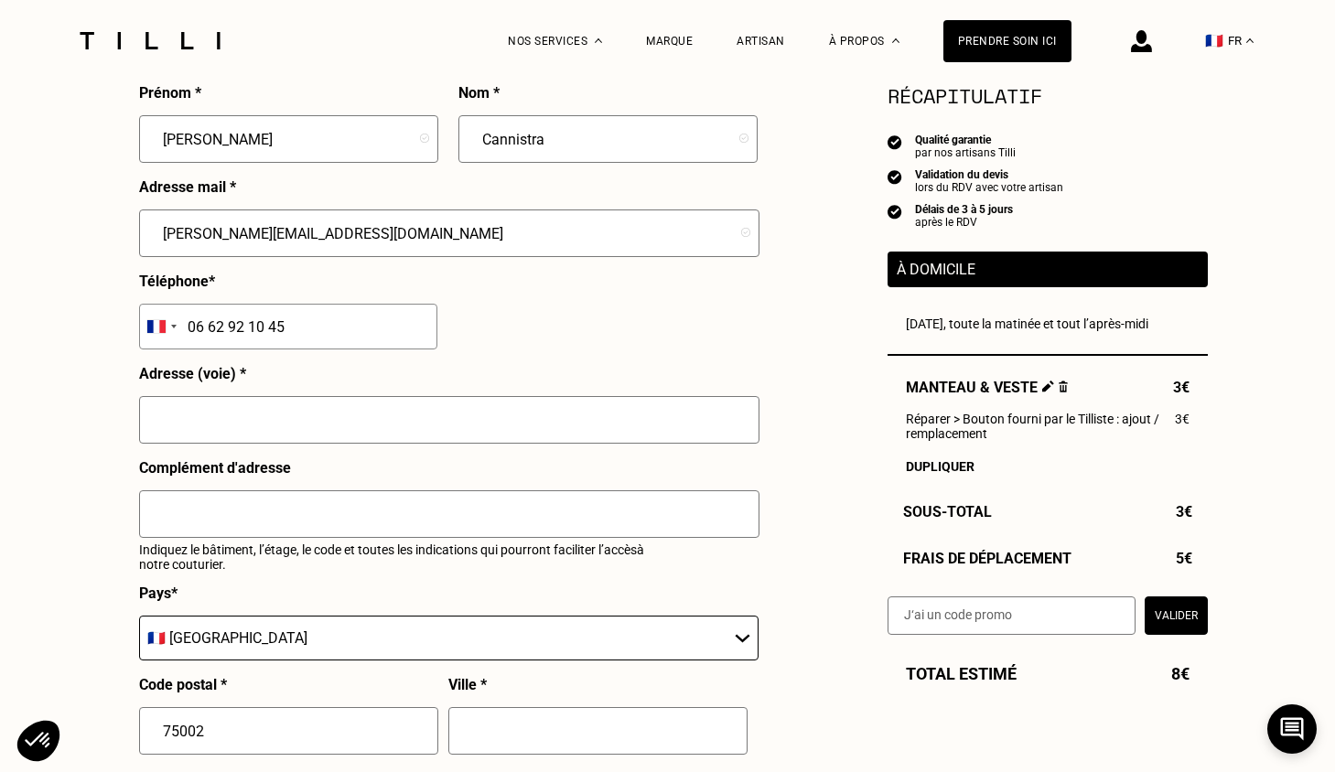
type input "06 62 92 10 45"
click at [308, 415] on input "text" at bounding box center [449, 420] width 620 height 48
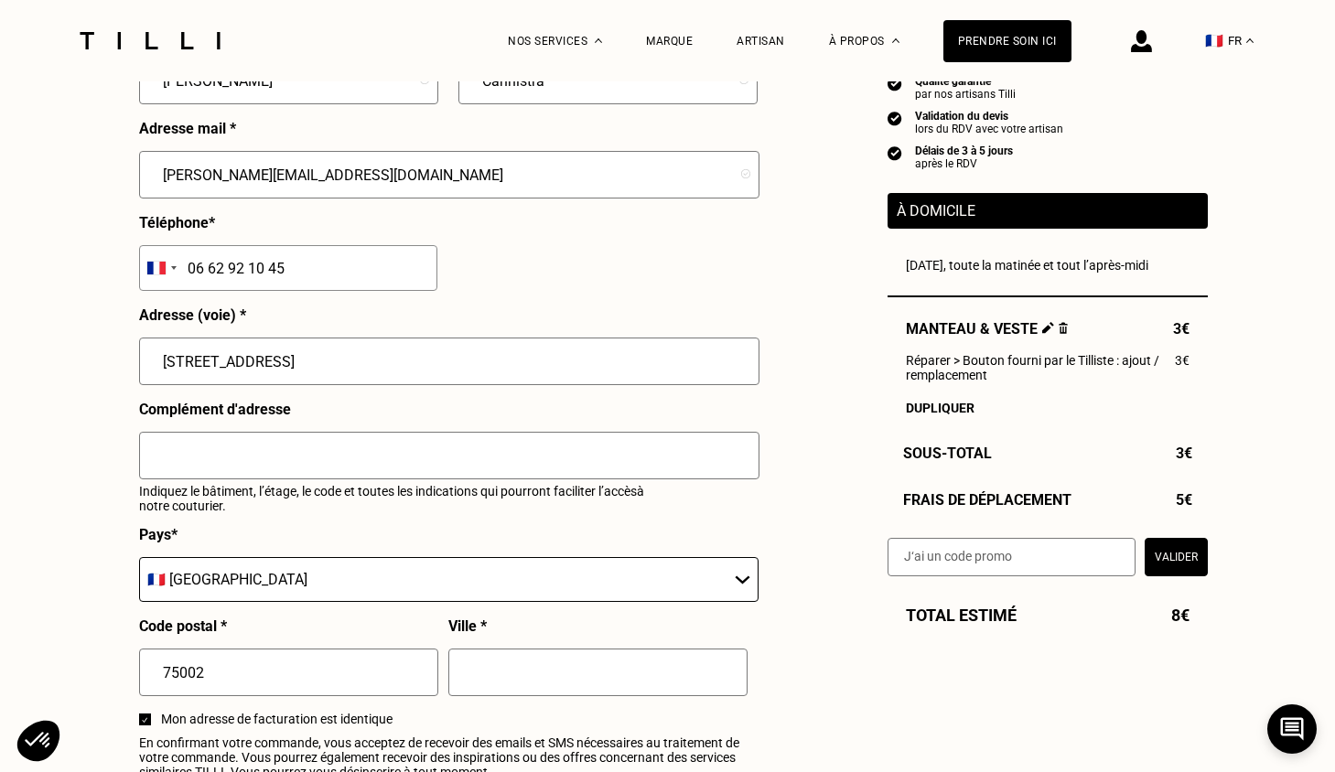
scroll to position [1830, 0]
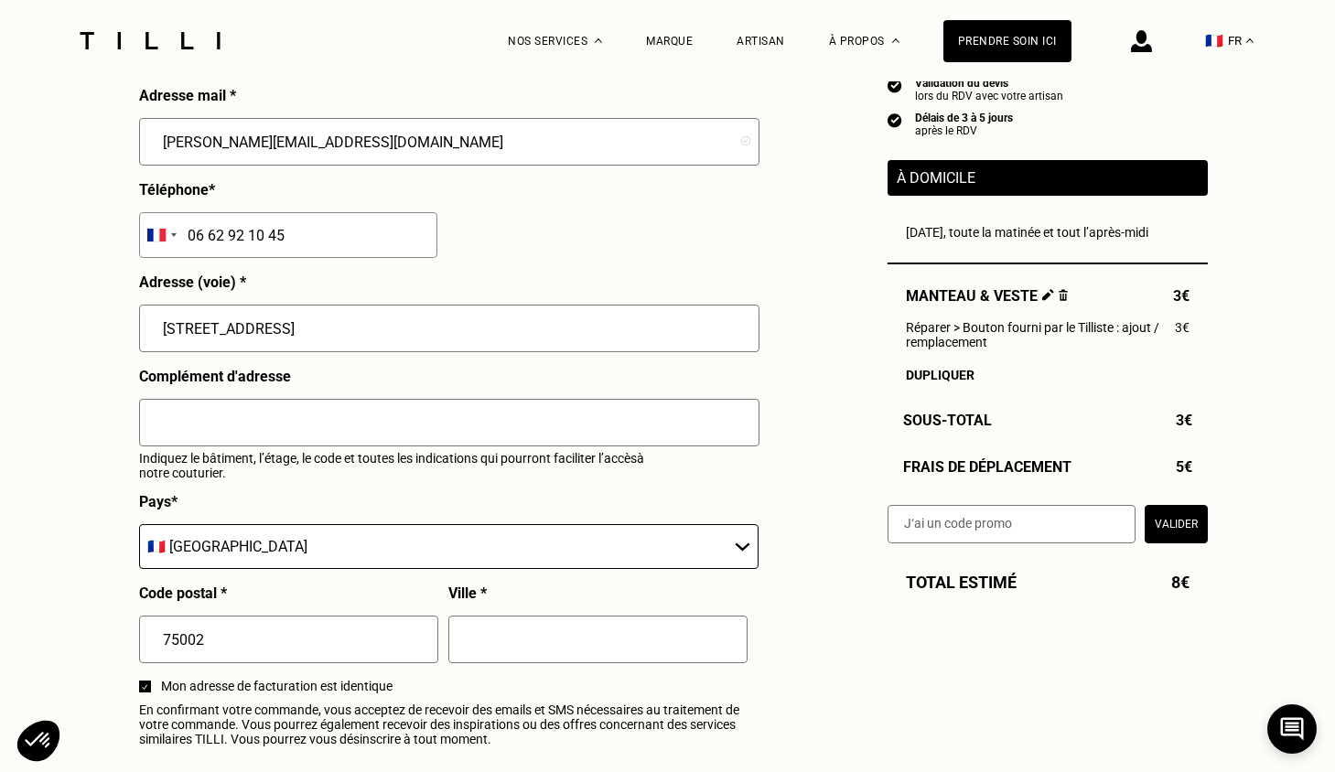
type input "[STREET_ADDRESS]"
click at [505, 663] on input "text" at bounding box center [597, 640] width 299 height 48
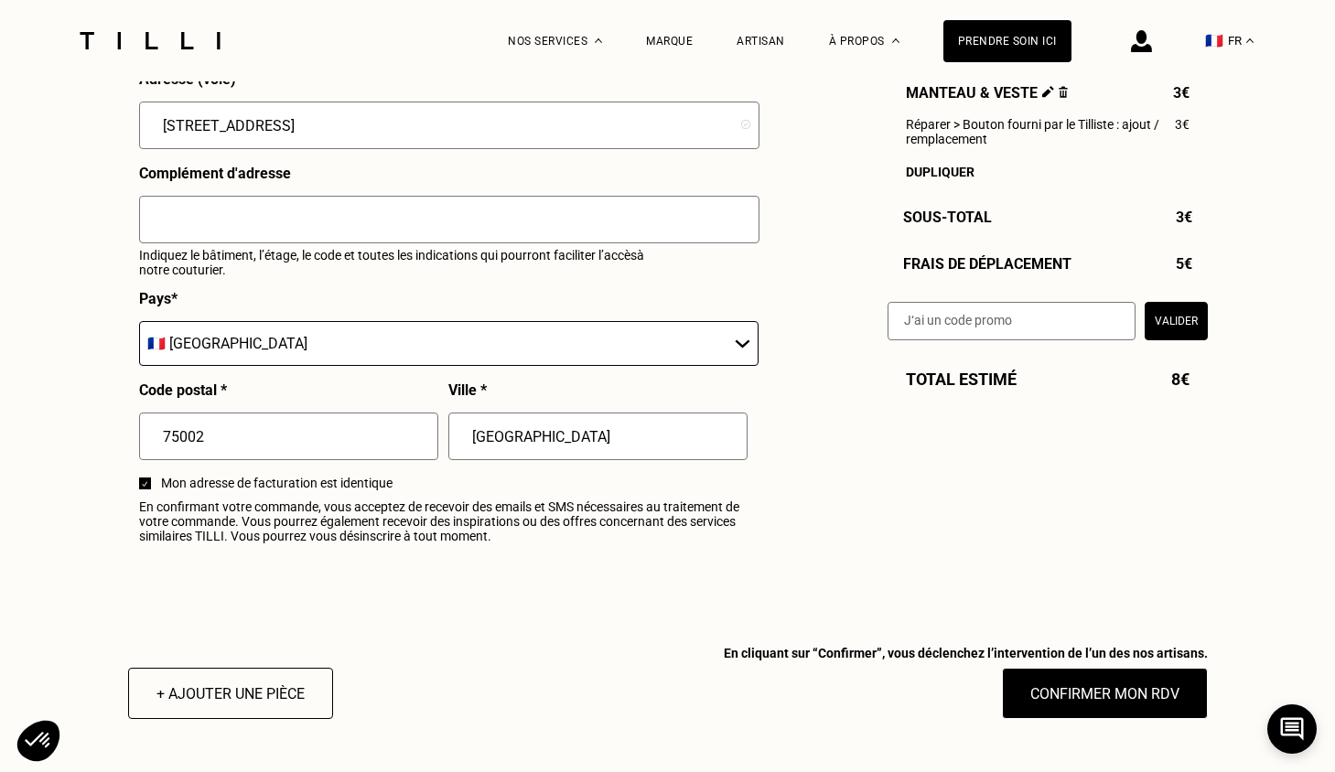
scroll to position [1921, 0]
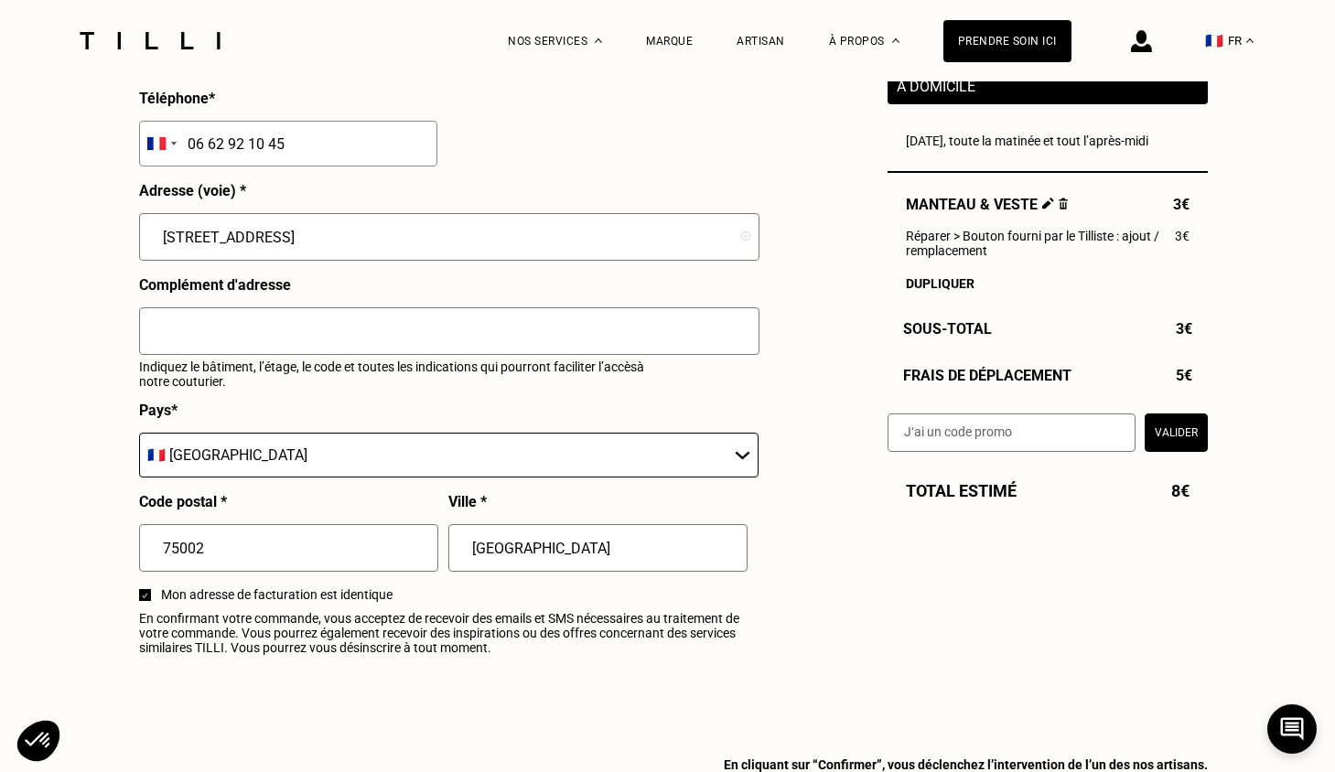
type input "[GEOGRAPHIC_DATA]"
click at [282, 330] on input "text" at bounding box center [449, 331] width 620 height 48
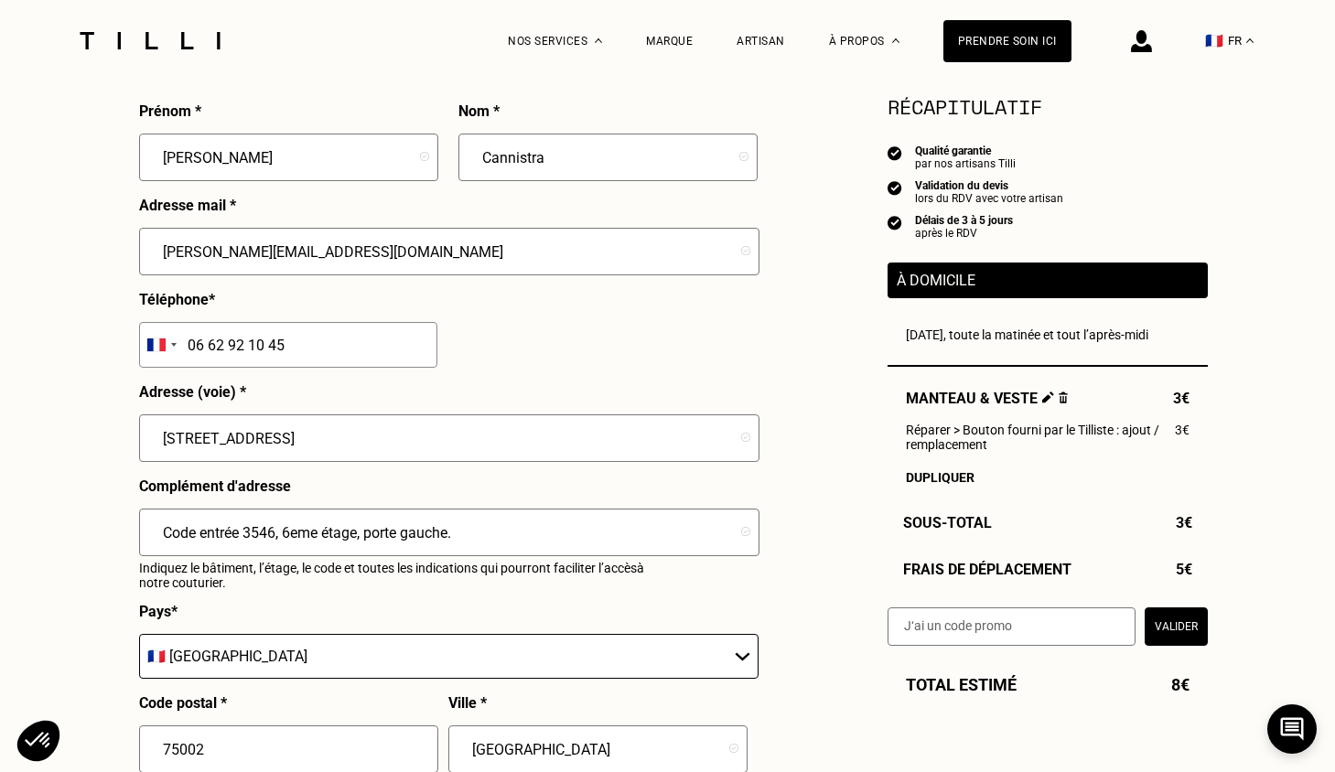
scroll to position [1830, 0]
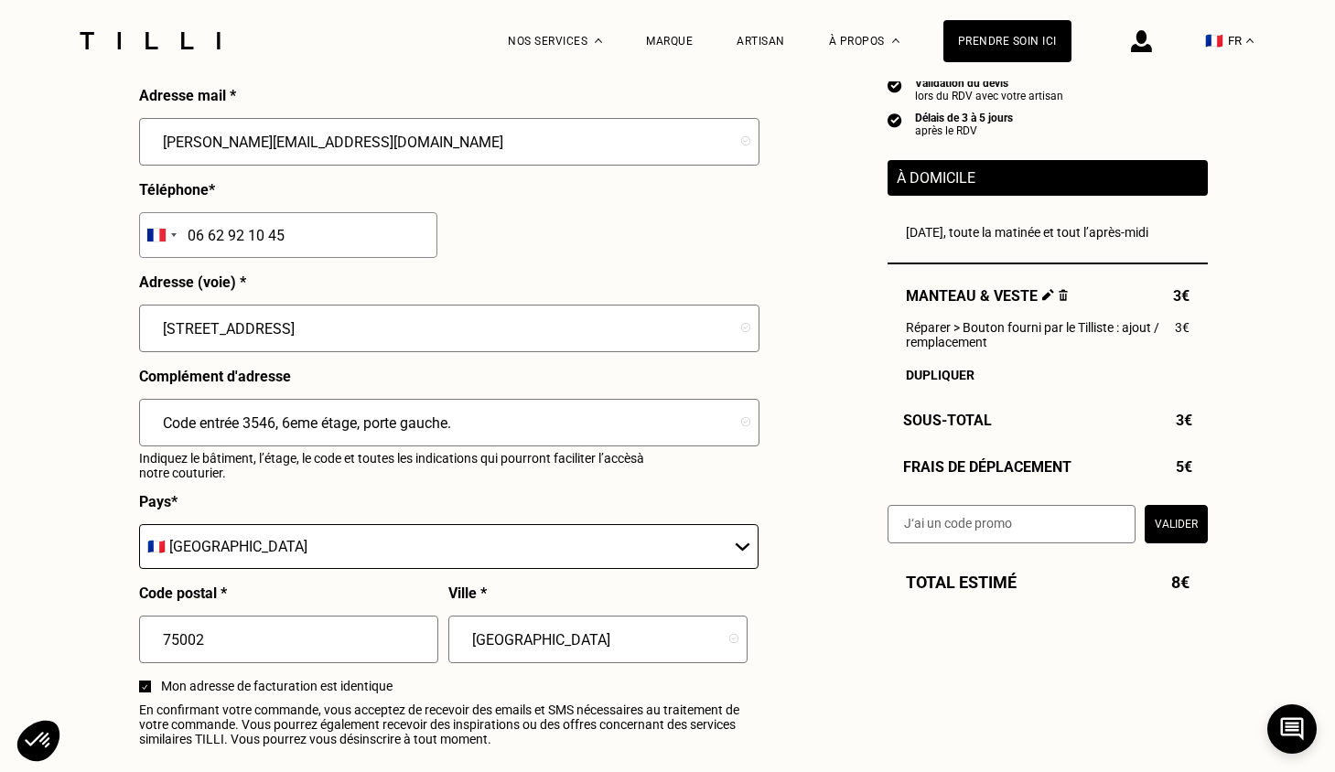
type input "Code entrée 3546, 6eme étage, porte gauche."
click at [1046, 543] on input "text" at bounding box center [1011, 523] width 248 height 38
type input "s"
type input "SAVFLOTTE2-00ygh9"
click at [1198, 540] on button "Valider" at bounding box center [1176, 523] width 63 height 38
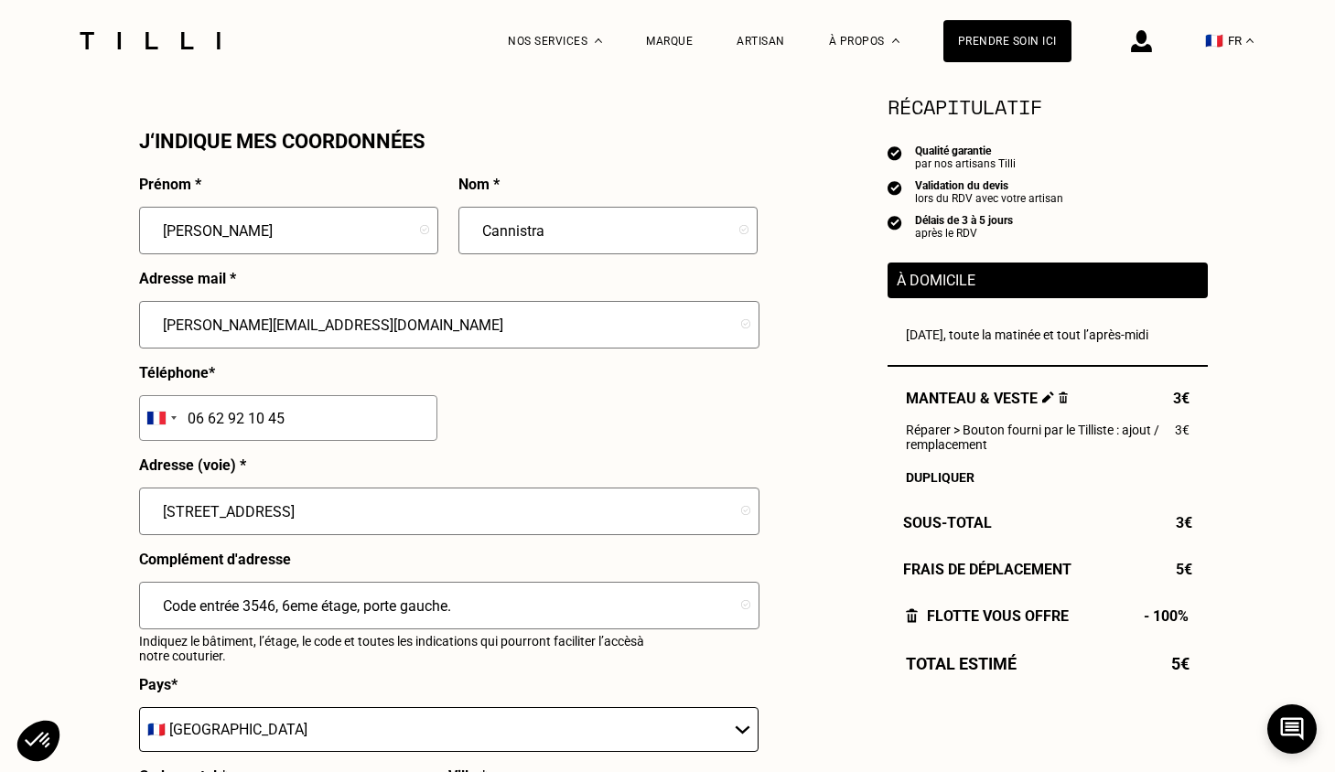
scroll to position [2104, 0]
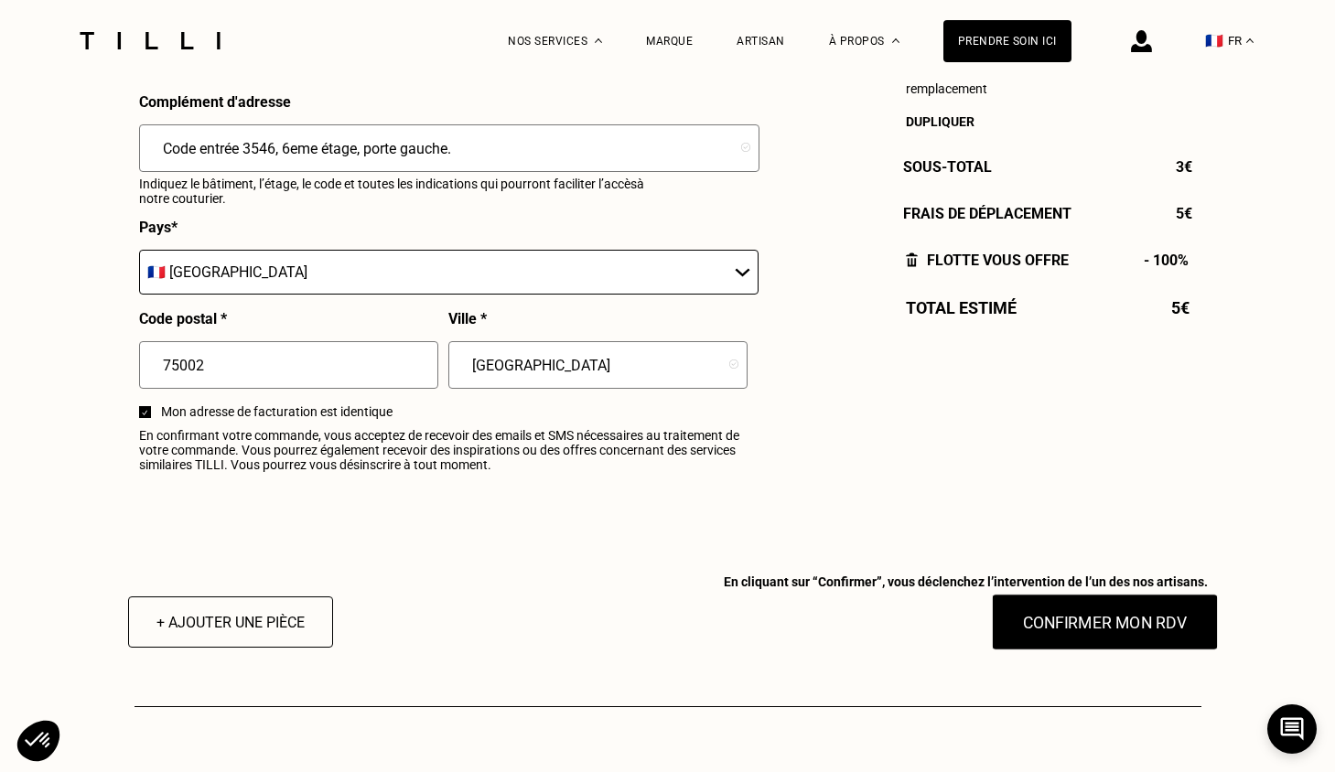
click at [1145, 651] on button "Confirmer mon RDV" at bounding box center [1104, 622] width 227 height 57
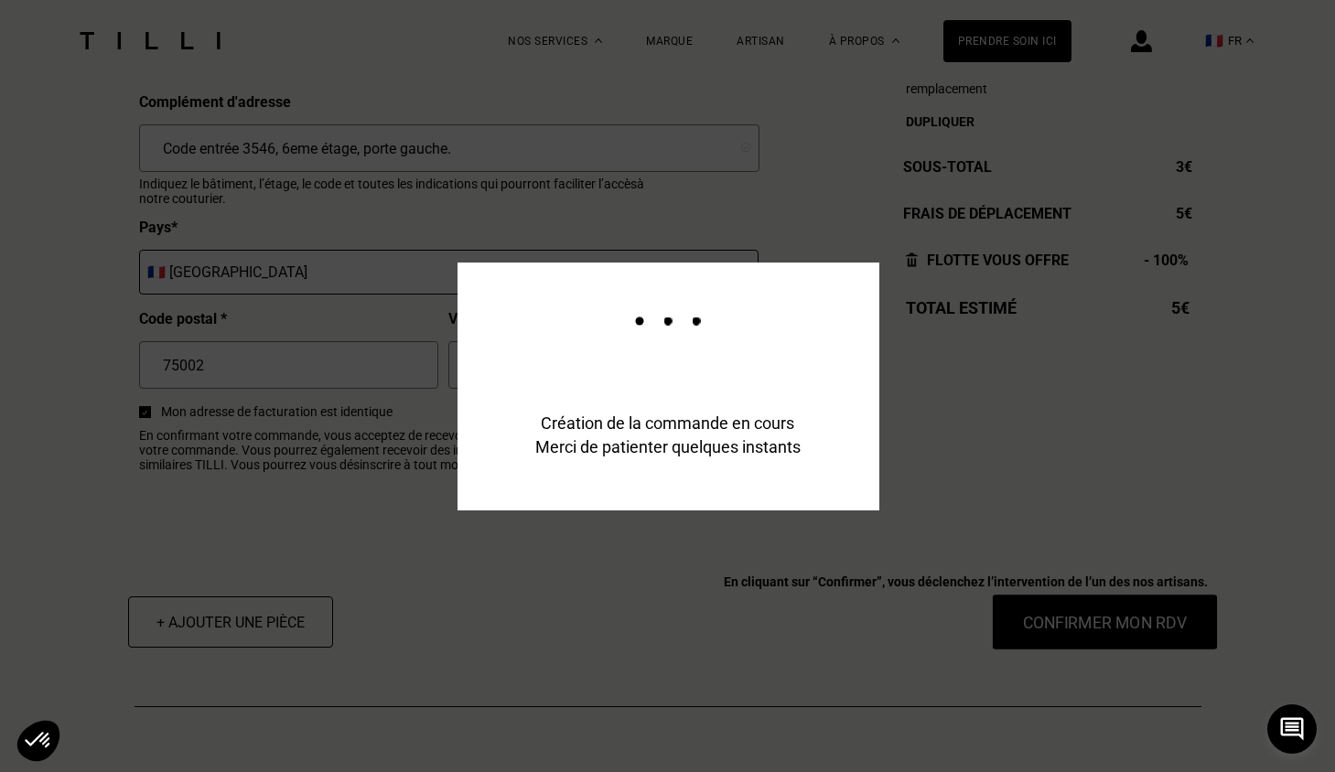
scroll to position [2149, 0]
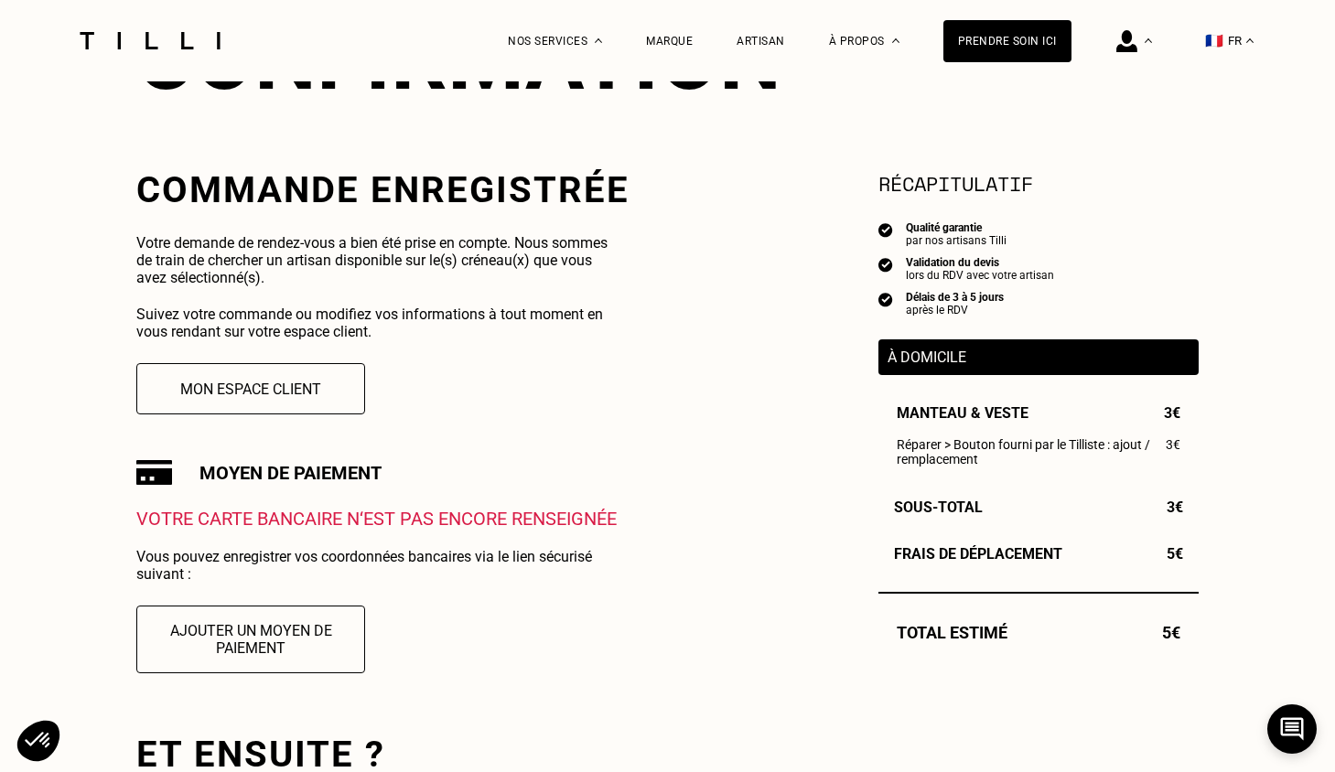
scroll to position [366, 0]
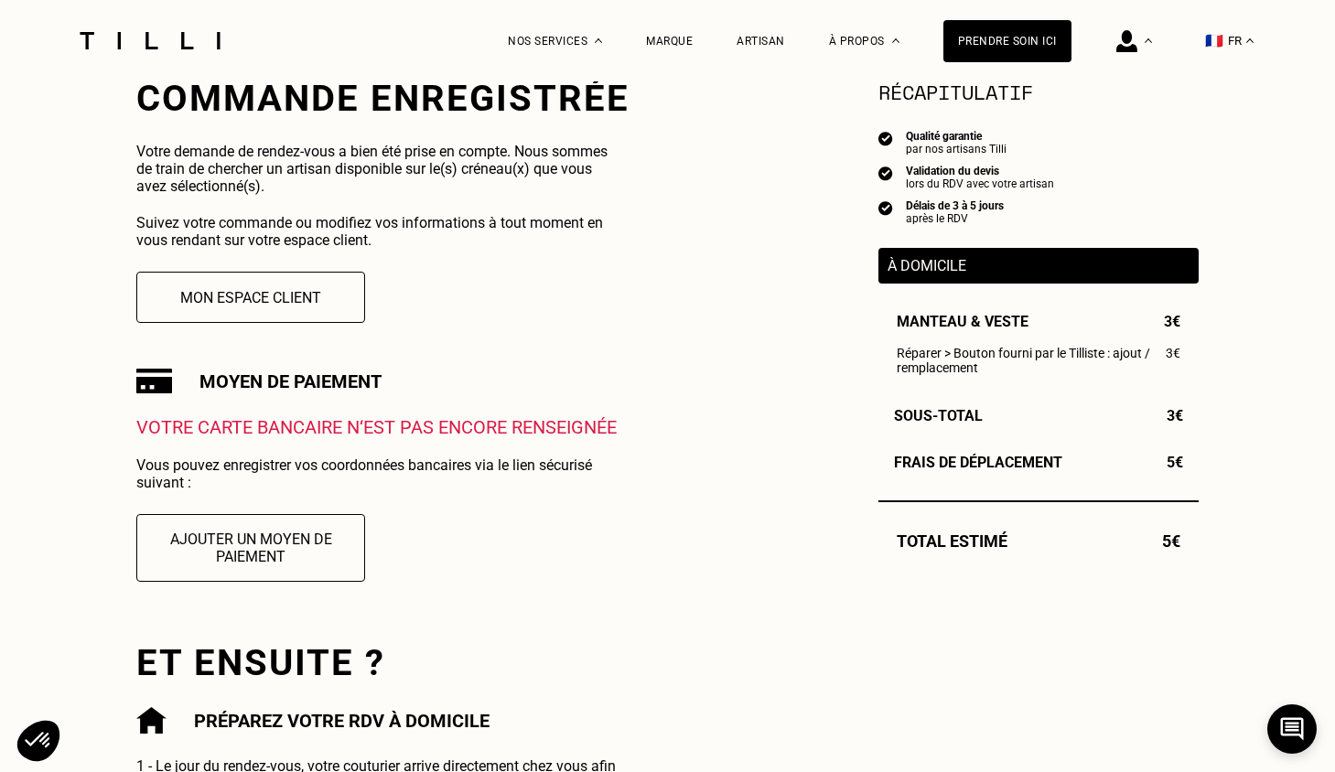
click at [1033, 269] on p "À domicile" at bounding box center [1038, 265] width 302 height 17
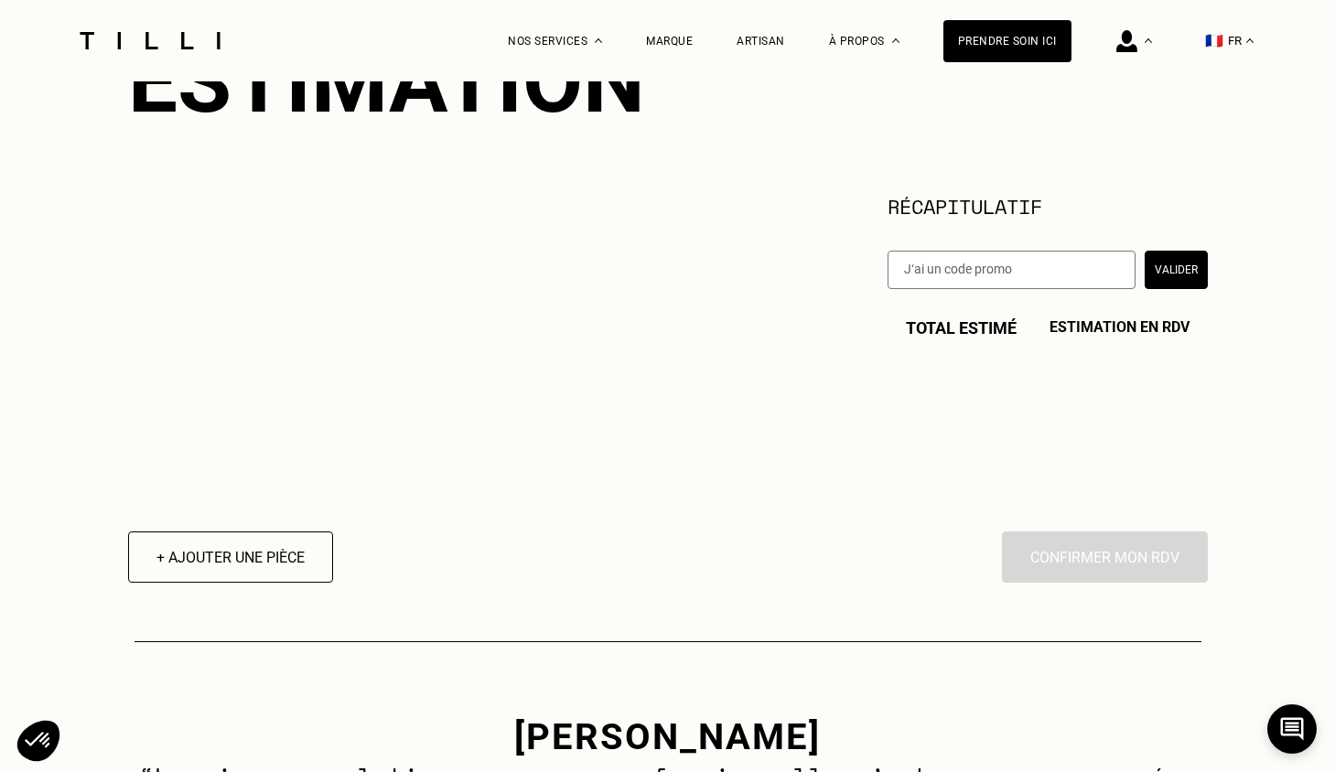
scroll to position [159, 0]
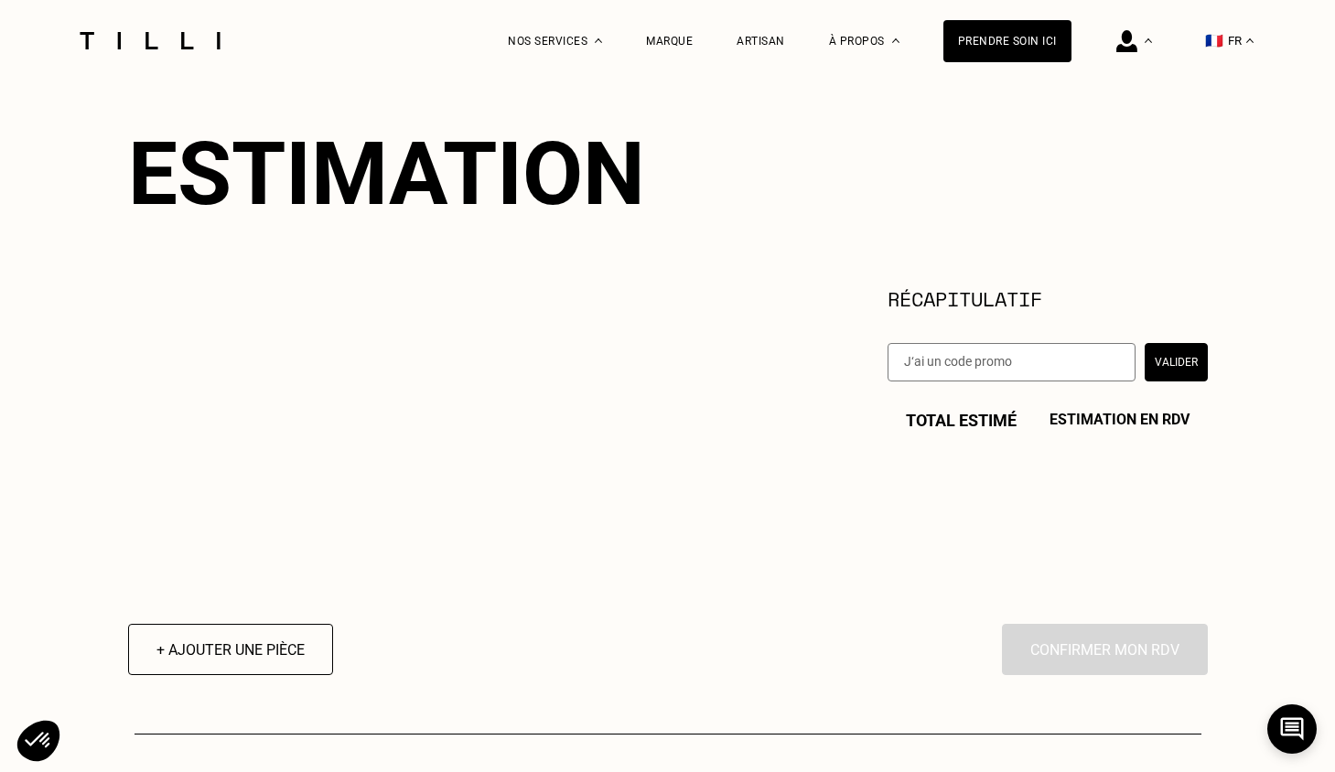
click at [988, 425] on div "Total estimé Estimation en RDV" at bounding box center [1047, 420] width 320 height 19
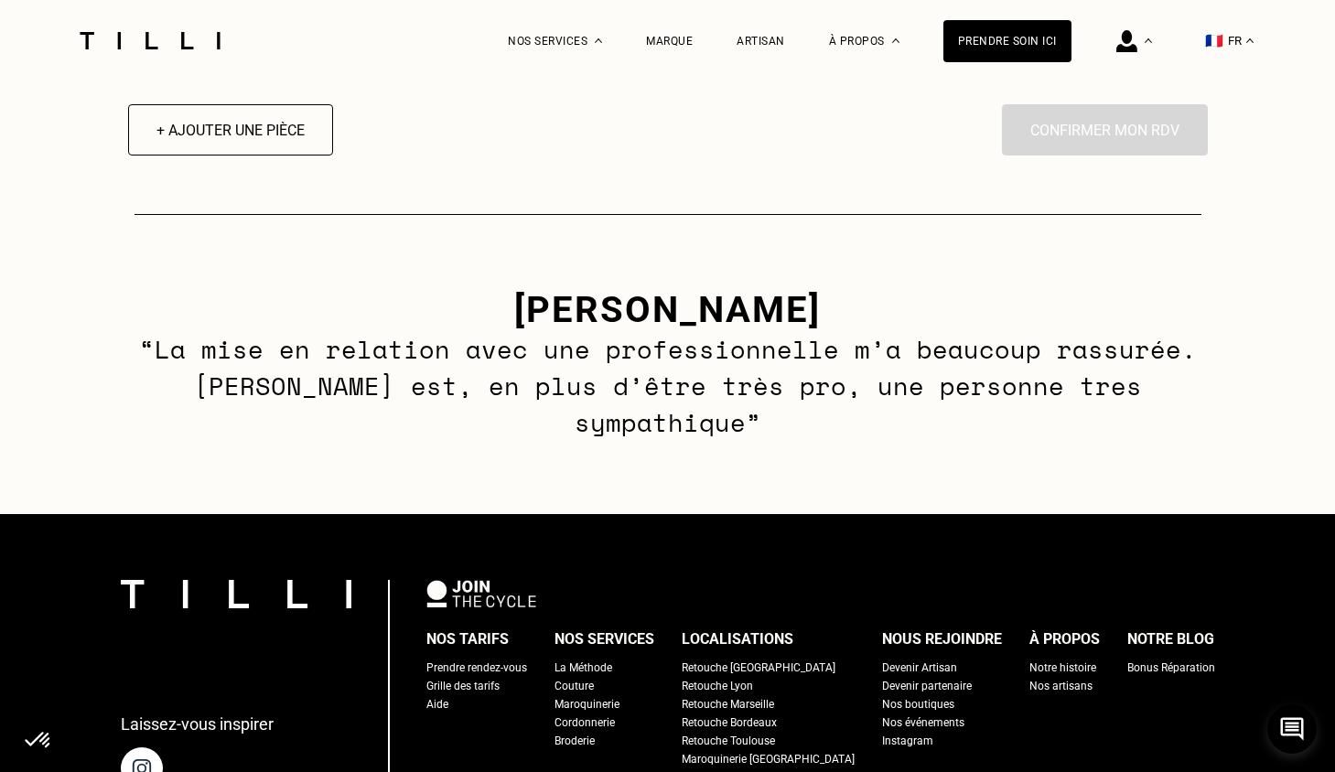
scroll to position [732, 0]
